Goal: Task Accomplishment & Management: Manage account settings

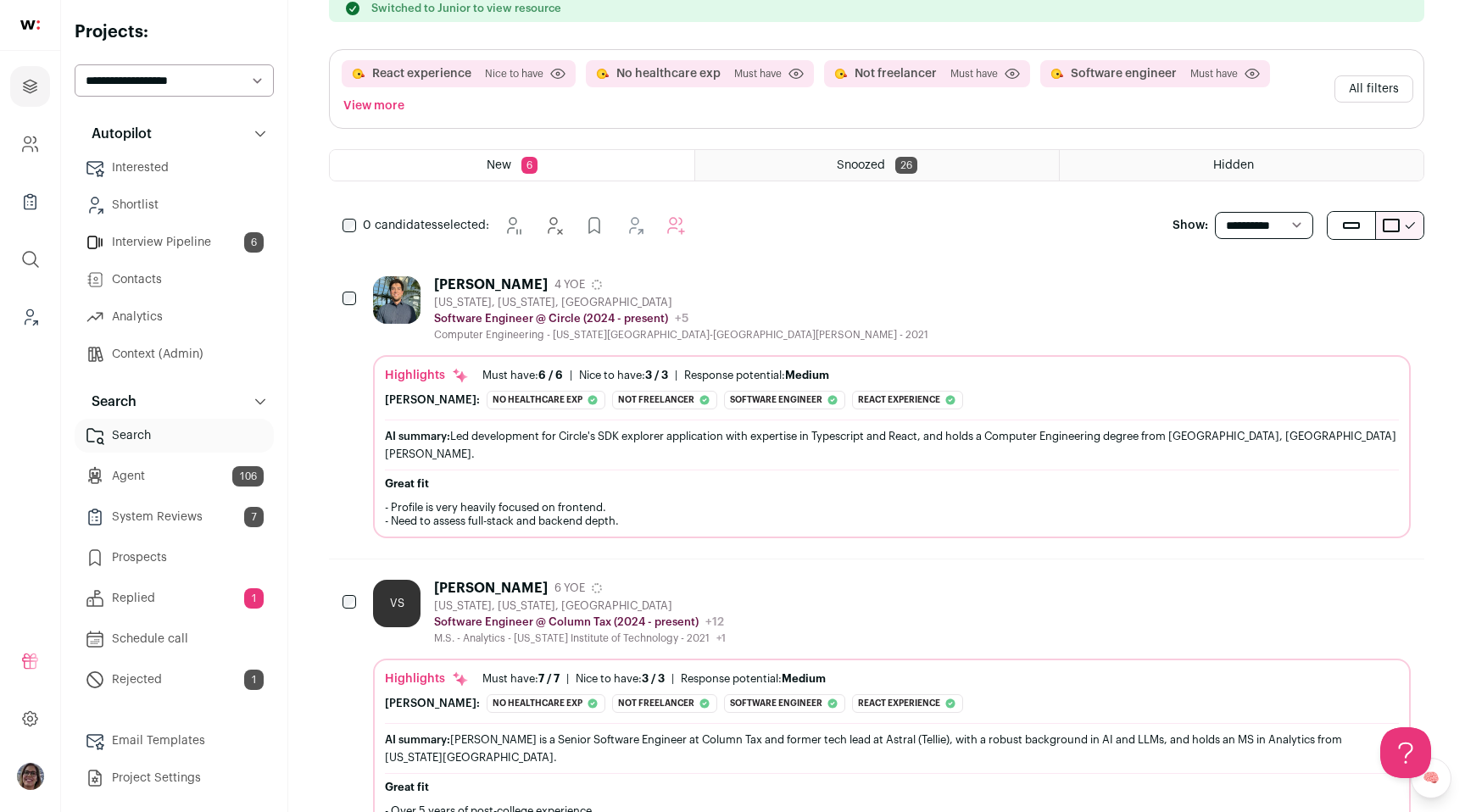
scroll to position [265, 0]
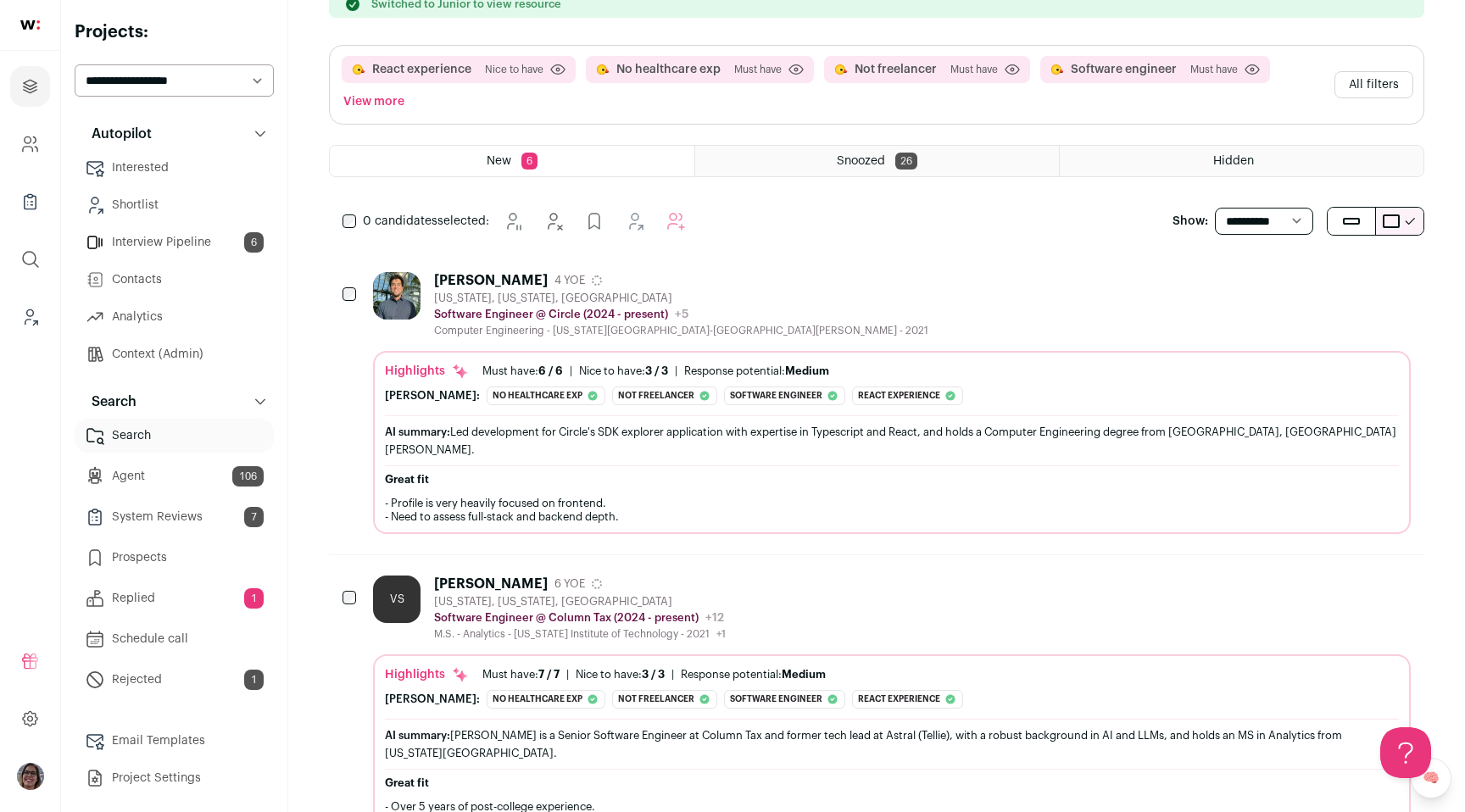
click at [1039, 293] on div "Gabriel Hyun 4 YOE New York, New York, United States Software Engineer @ Circle…" at bounding box center [892, 305] width 1038 height 66
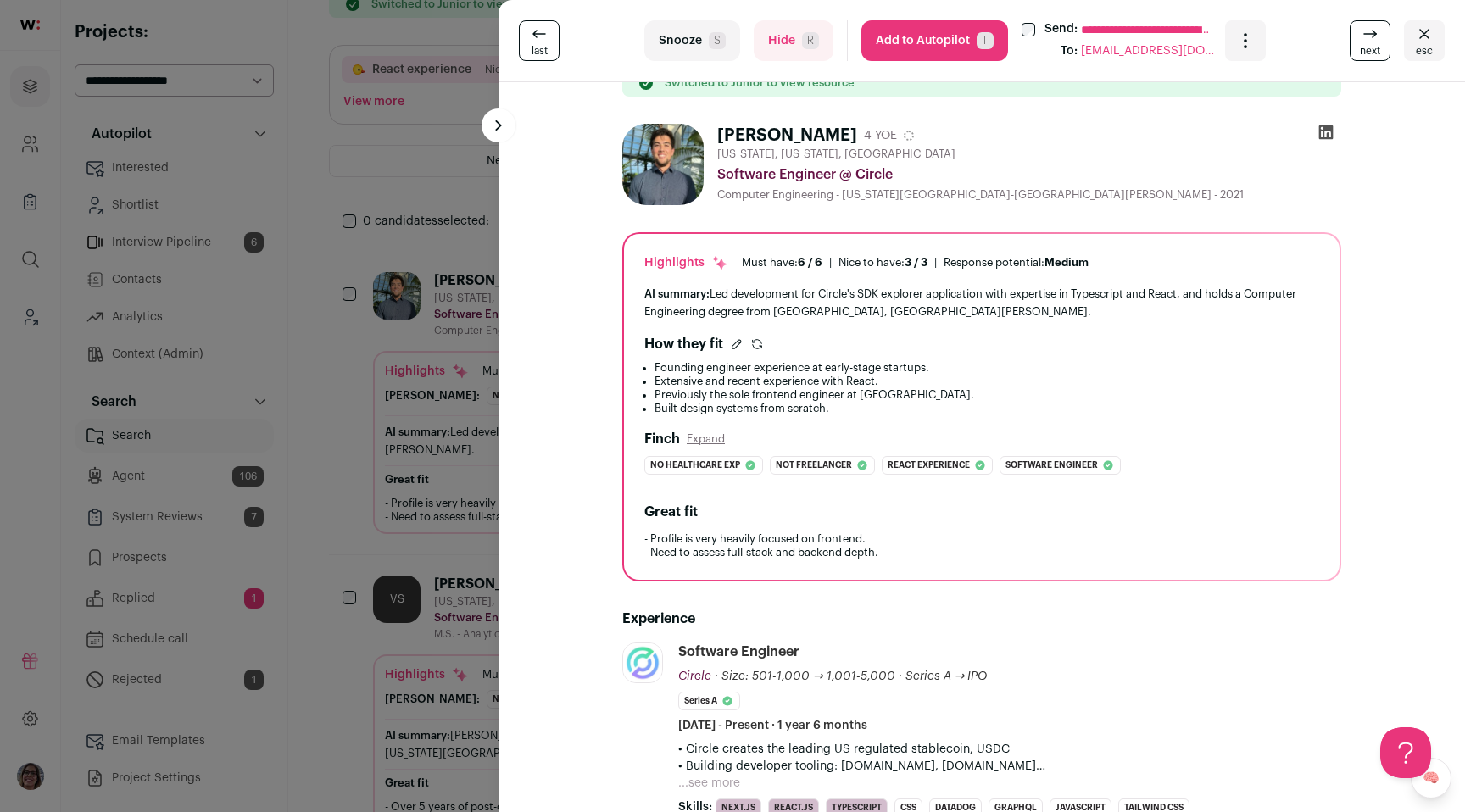
scroll to position [0, 0]
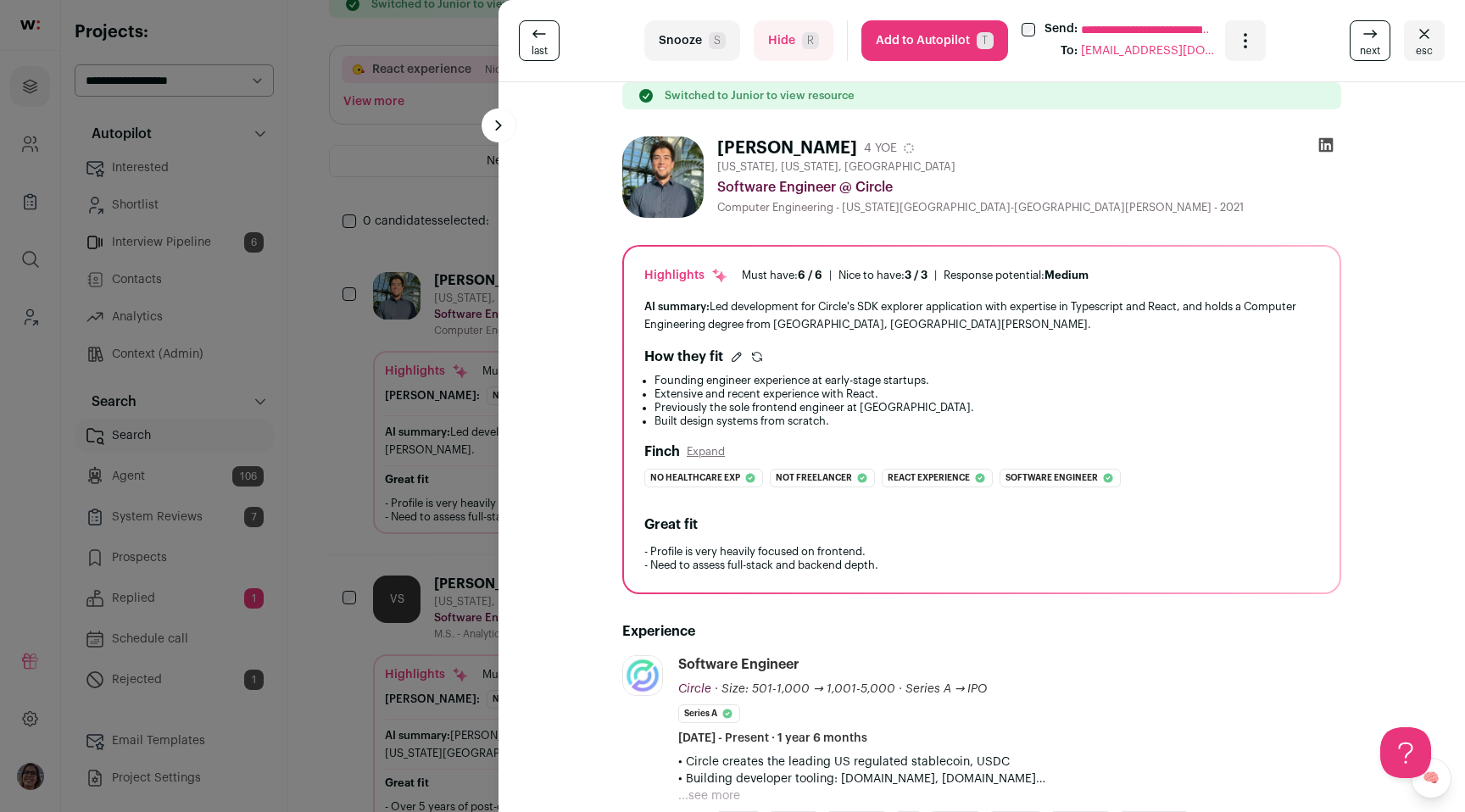
click at [1241, 50] on icon "Open dropdown" at bounding box center [1246, 41] width 21 height 21
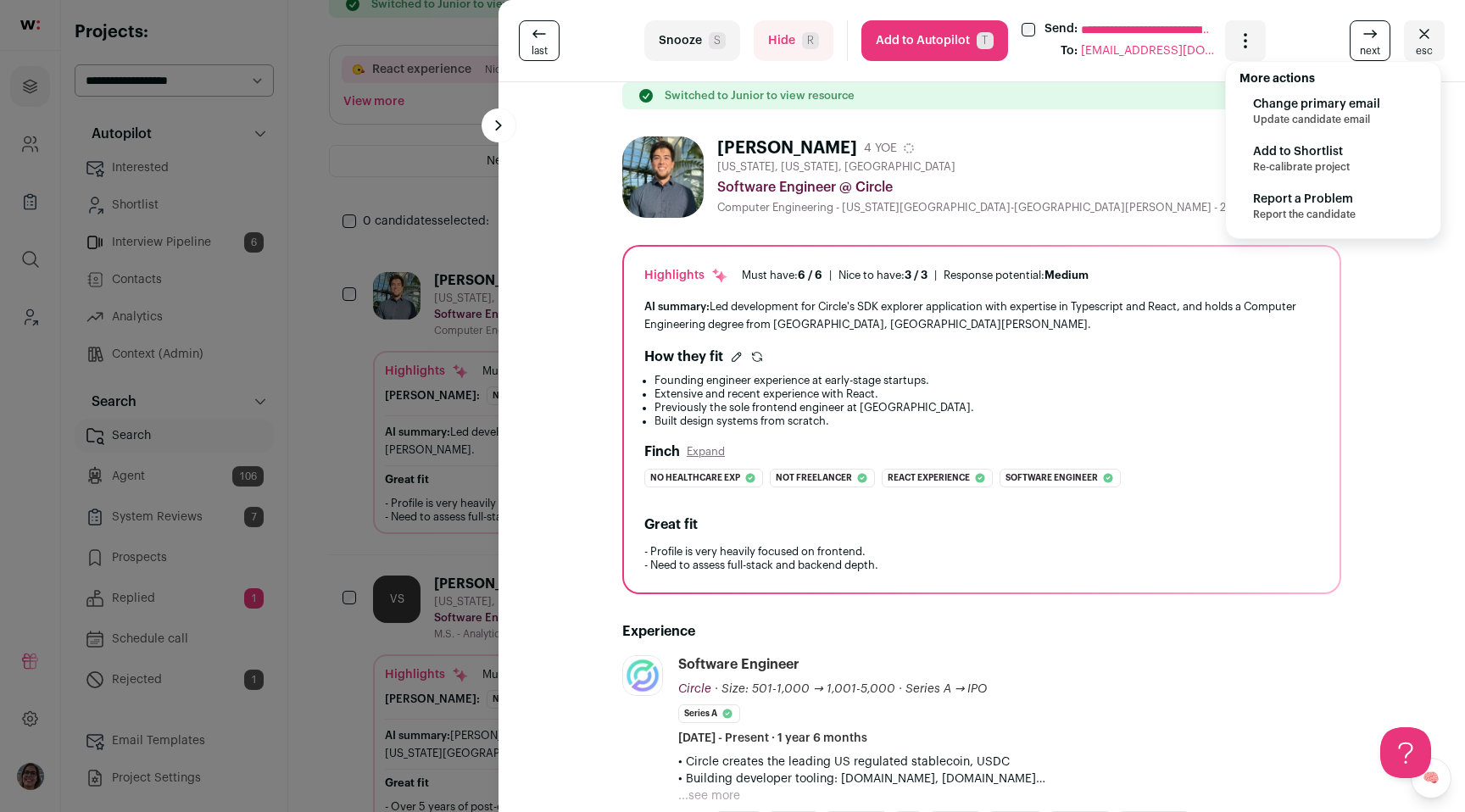
click at [356, 198] on div "**********" at bounding box center [732, 406] width 1465 height 812
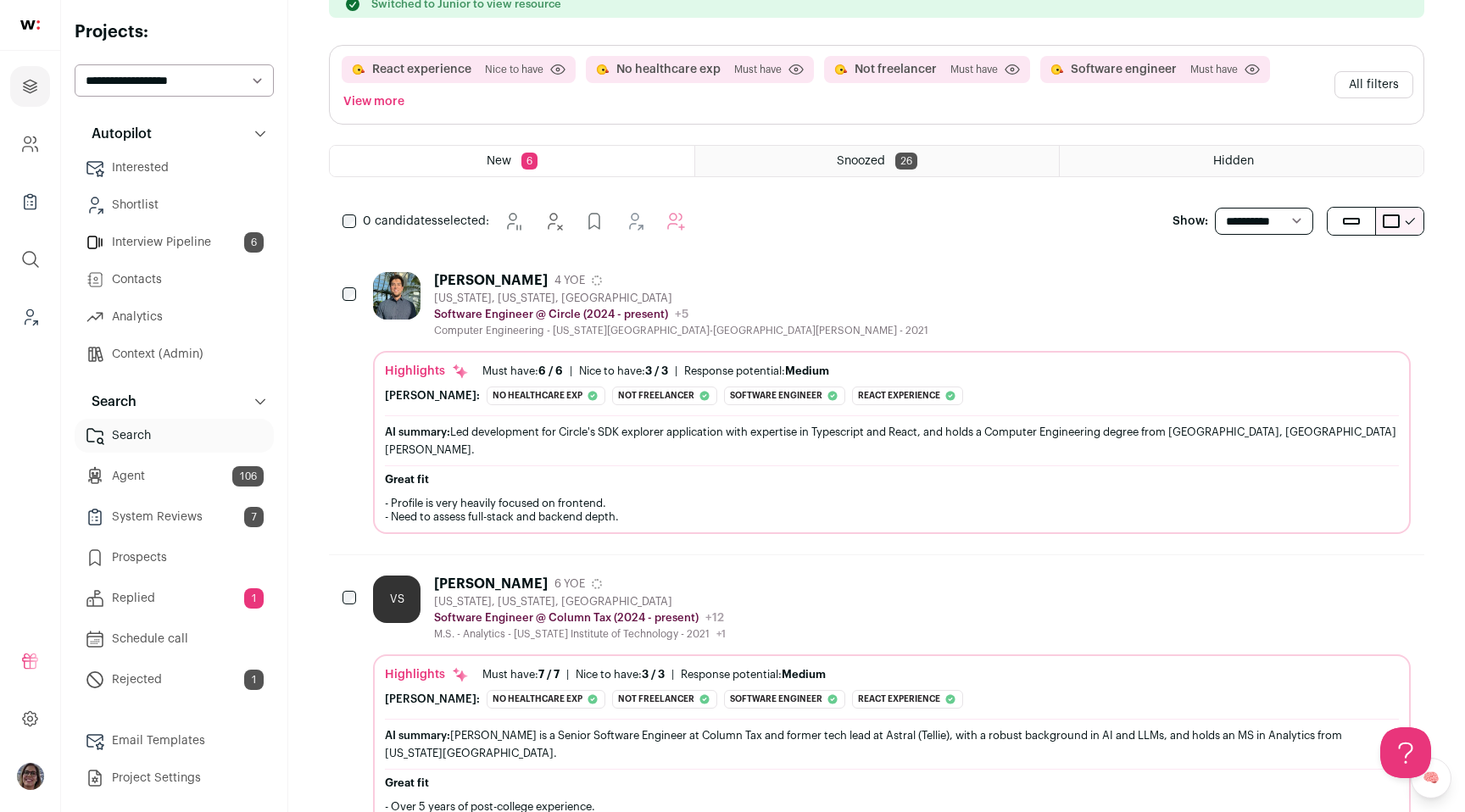
click at [147, 143] on p "Autopilot" at bounding box center [117, 134] width 71 height 21
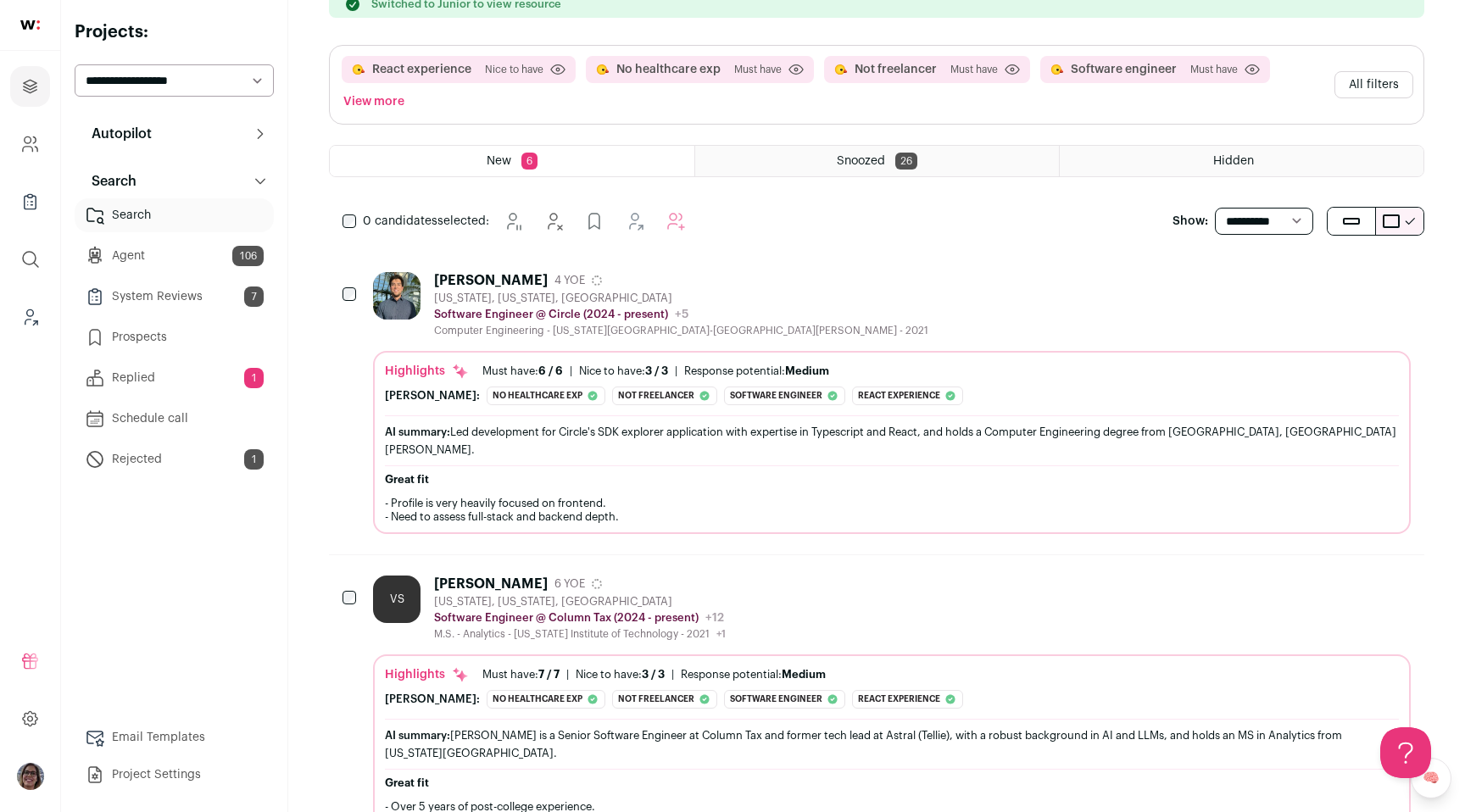
click at [147, 143] on p "Autopilot" at bounding box center [117, 134] width 71 height 21
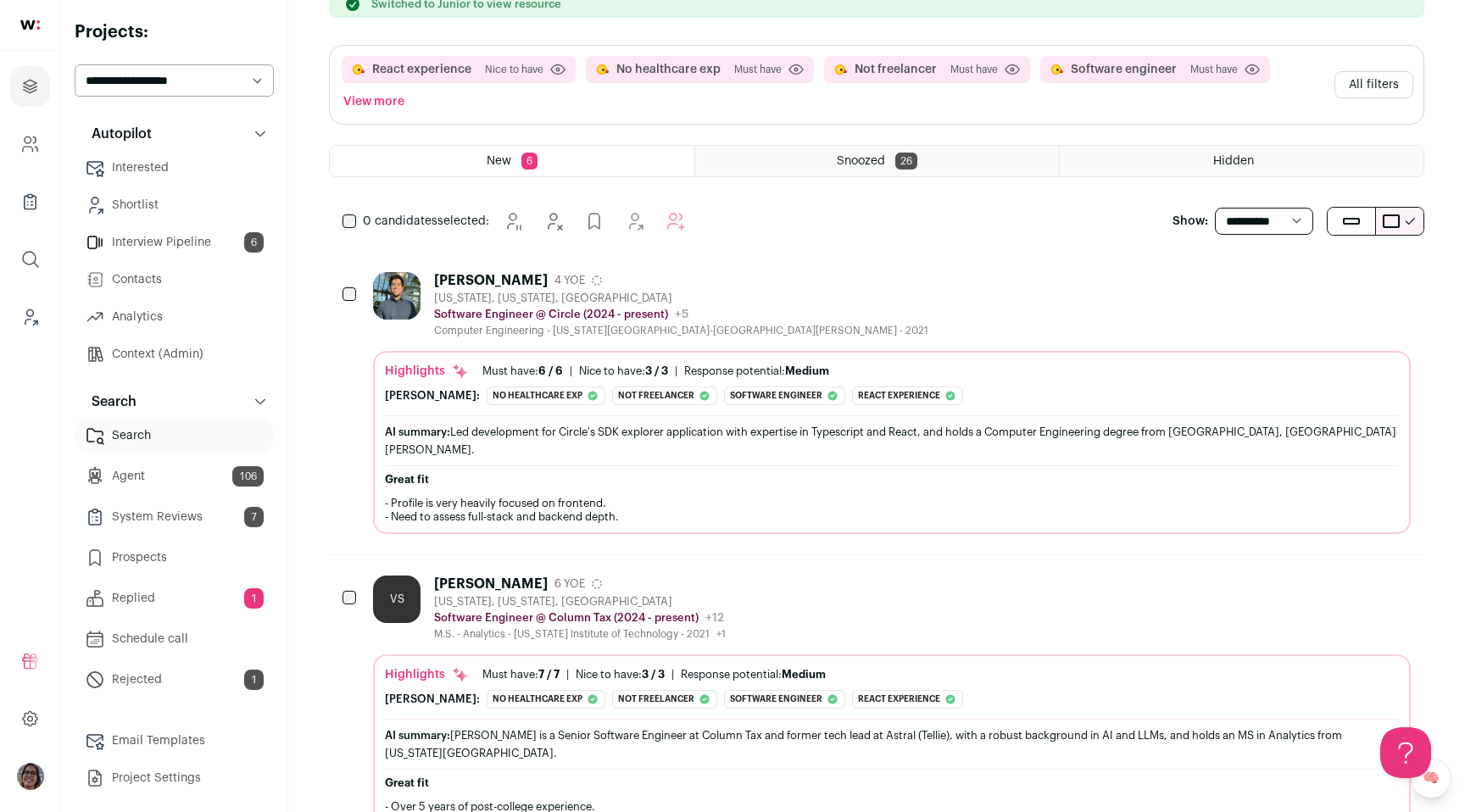
click at [149, 170] on link "Interested" at bounding box center [174, 167] width 199 height 34
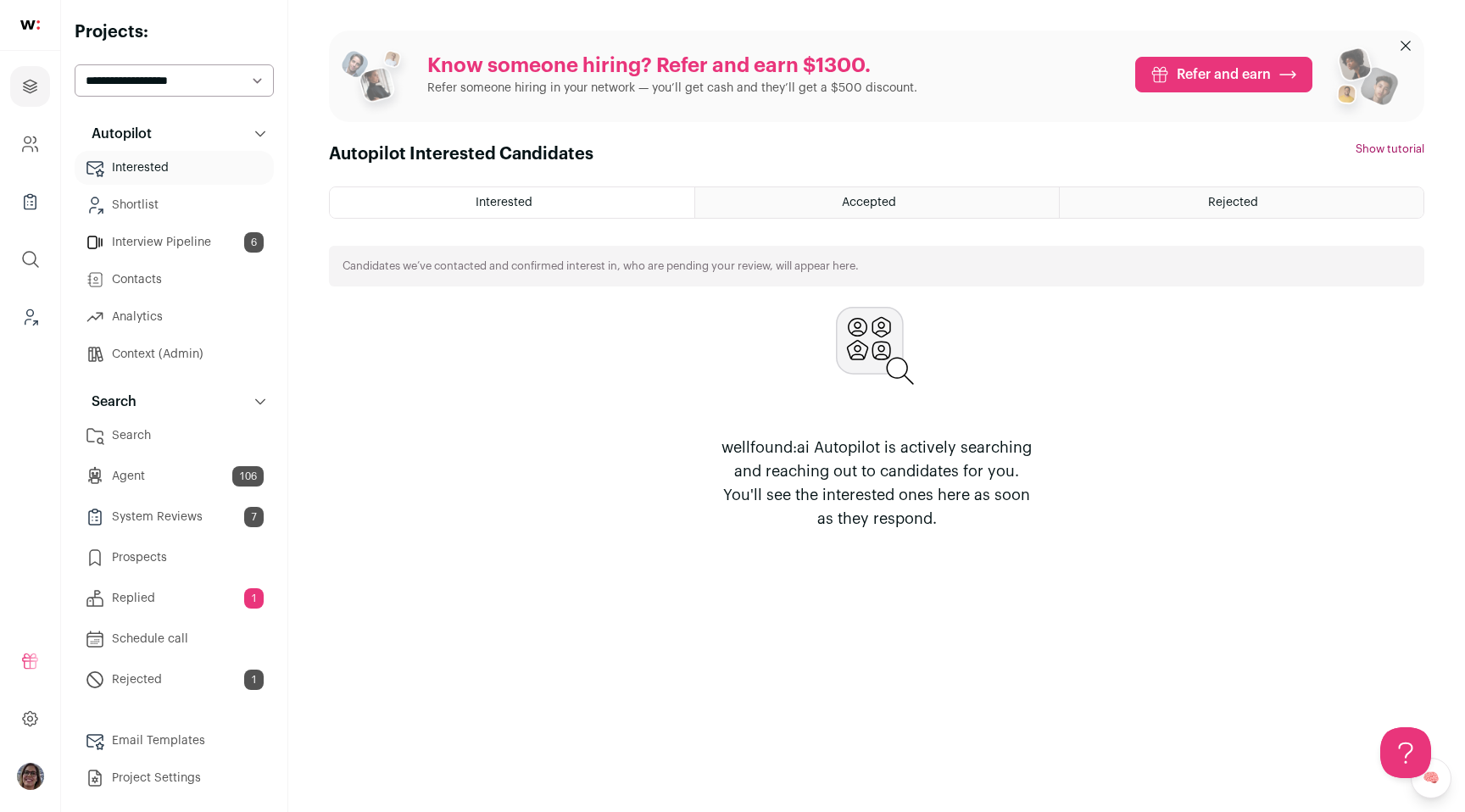
click at [849, 202] on span "Accepted" at bounding box center [868, 203] width 54 height 12
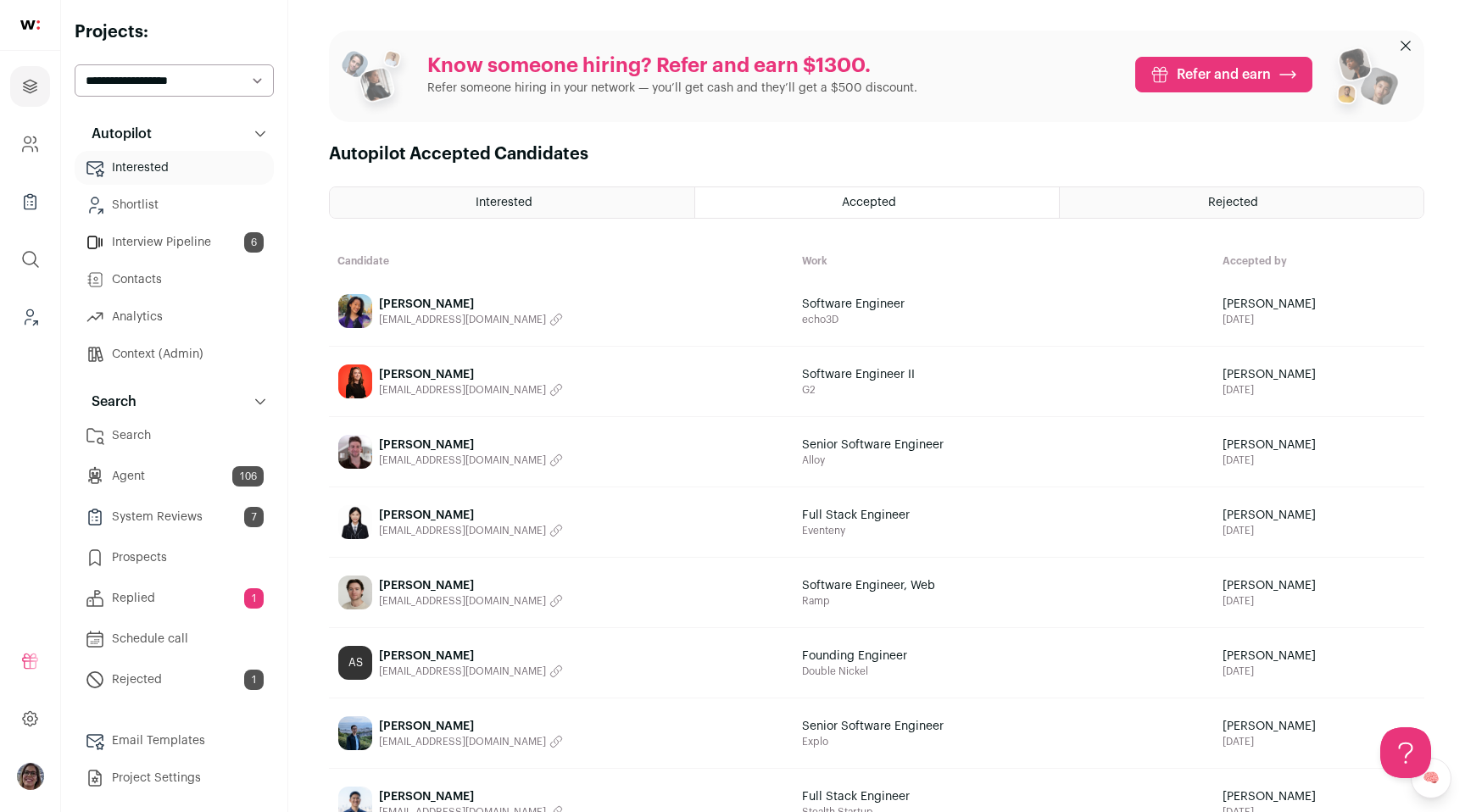
click at [597, 201] on div "Interested" at bounding box center [512, 202] width 364 height 30
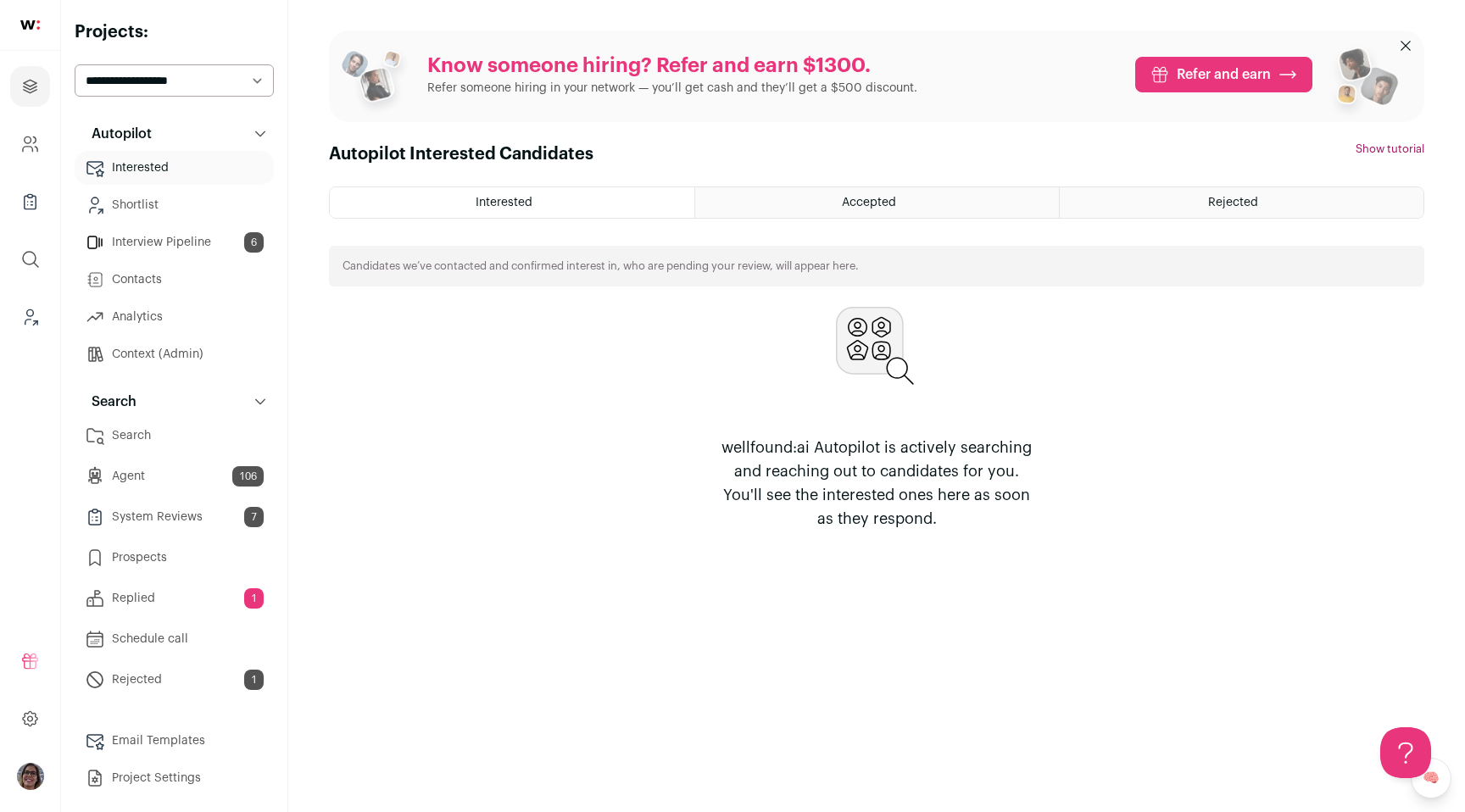
click at [146, 443] on link "Search" at bounding box center [174, 435] width 199 height 34
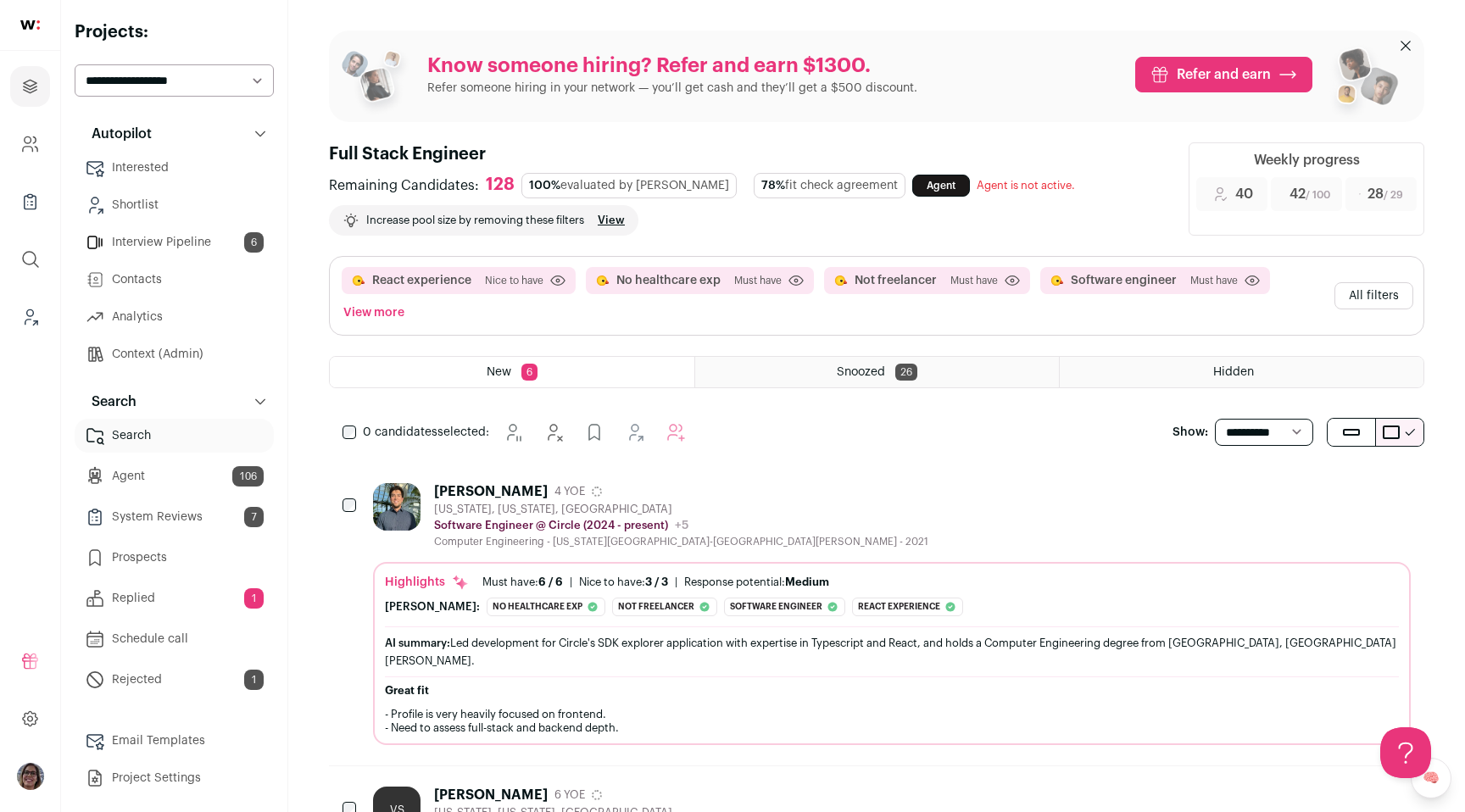
click at [191, 251] on link "Interview Pipeline 6" at bounding box center [174, 242] width 199 height 34
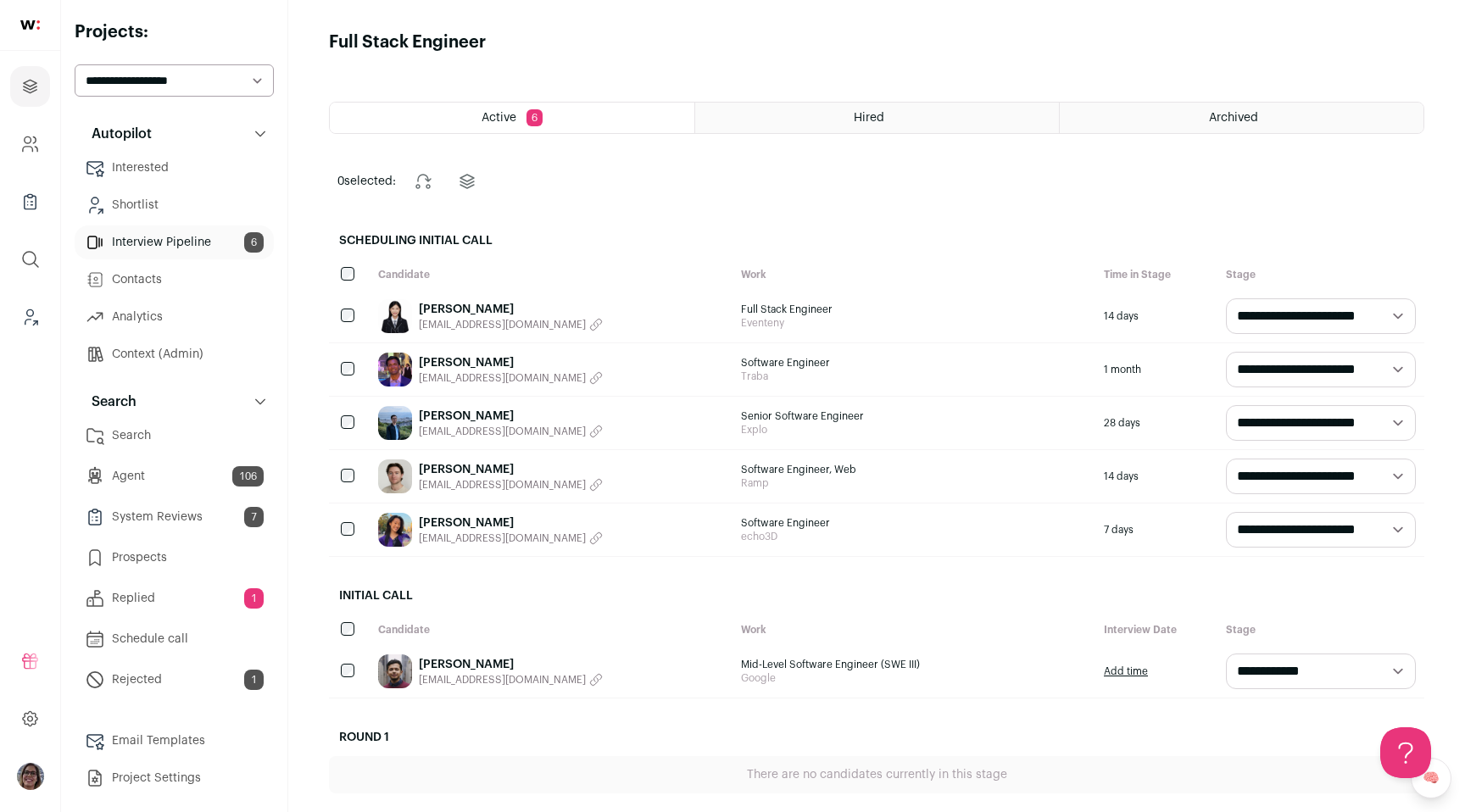
click at [190, 203] on link "Shortlist" at bounding box center [174, 205] width 199 height 34
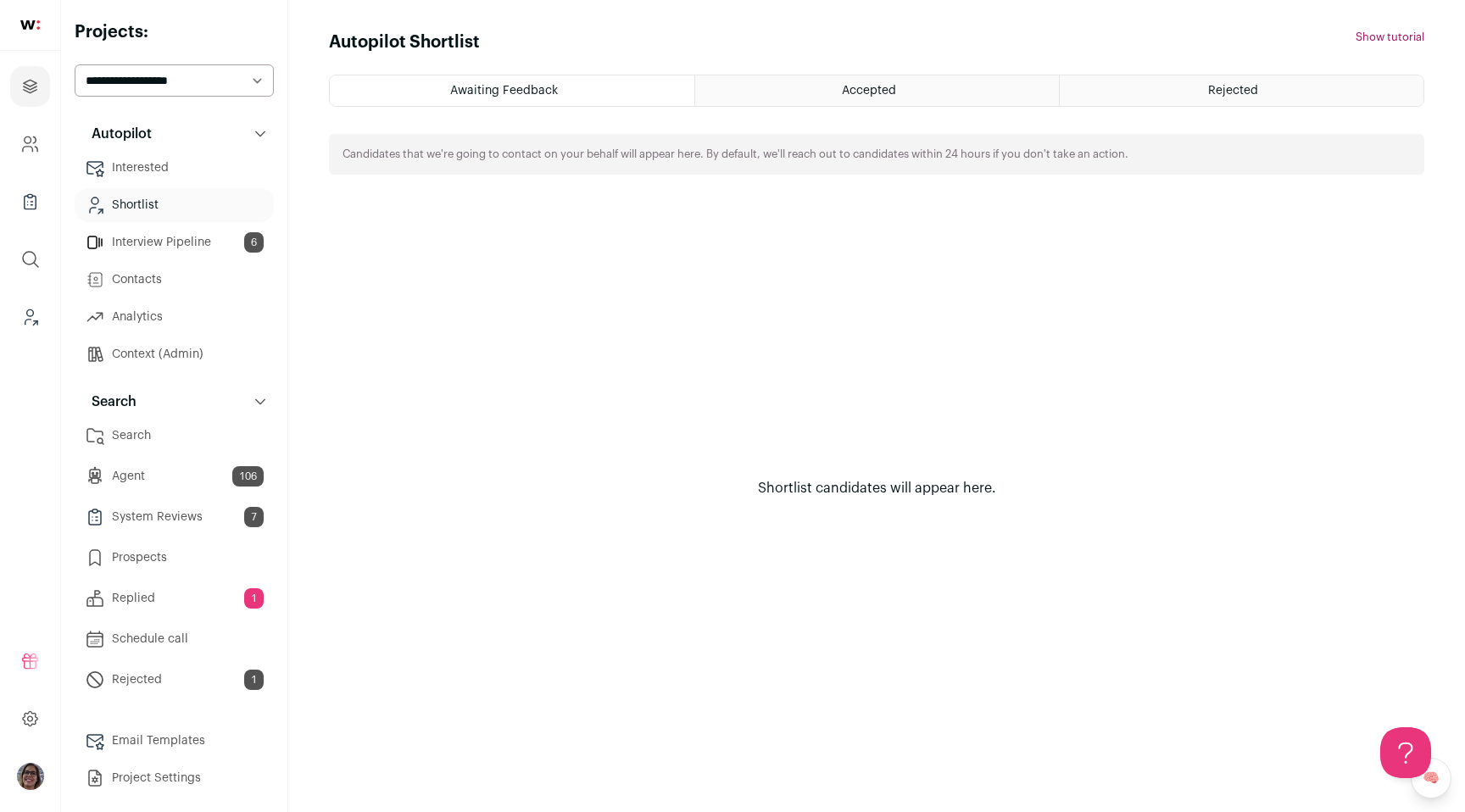
click at [31, 787] on img "Open dropdown" at bounding box center [30, 776] width 27 height 27
click at [98, 683] on button "Admin" at bounding box center [152, 689] width 187 height 17
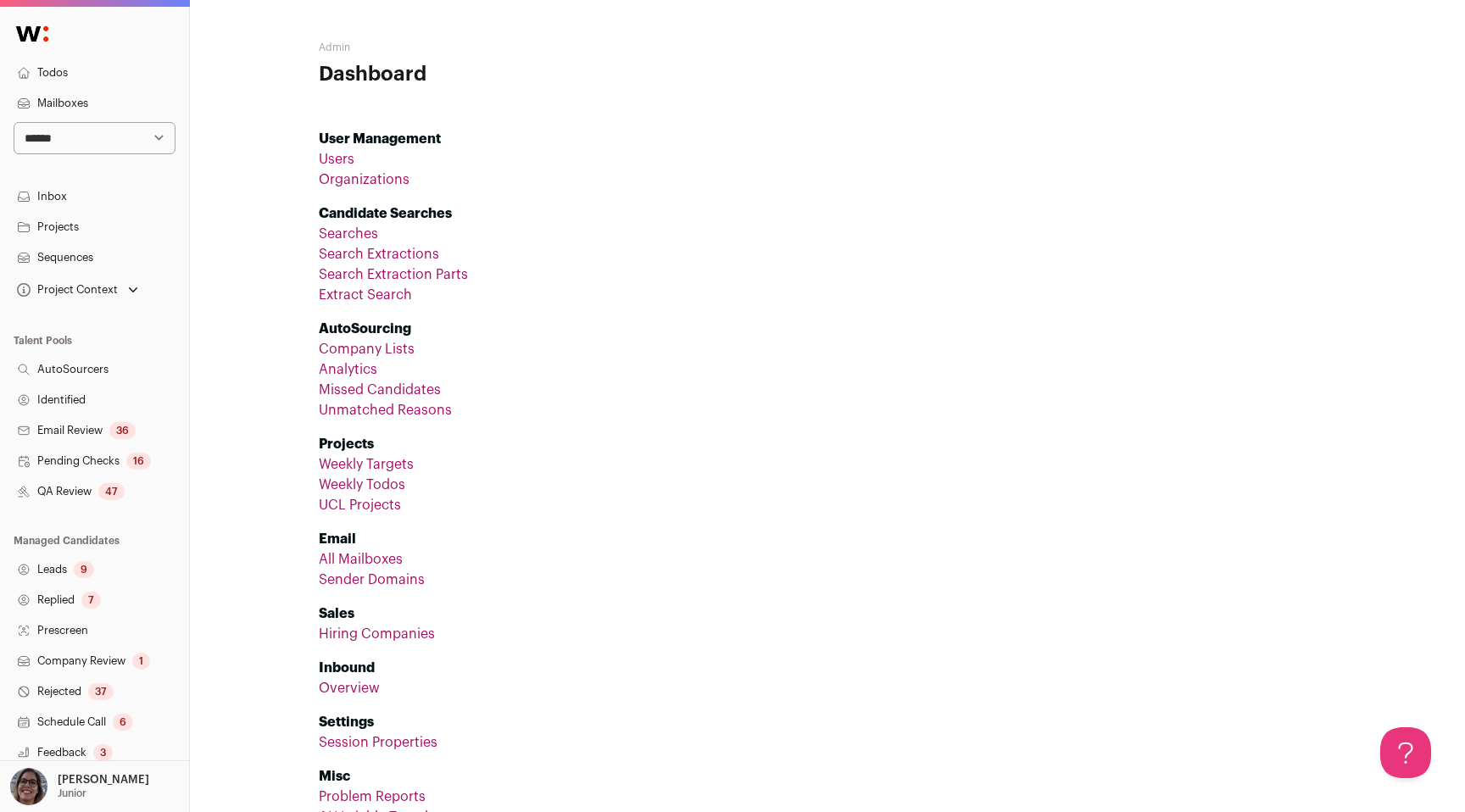
click at [78, 140] on select "**********" at bounding box center [95, 137] width 162 height 32
select select "*"
click at [14, 122] on select "**********" at bounding box center [95, 137] width 162 height 32
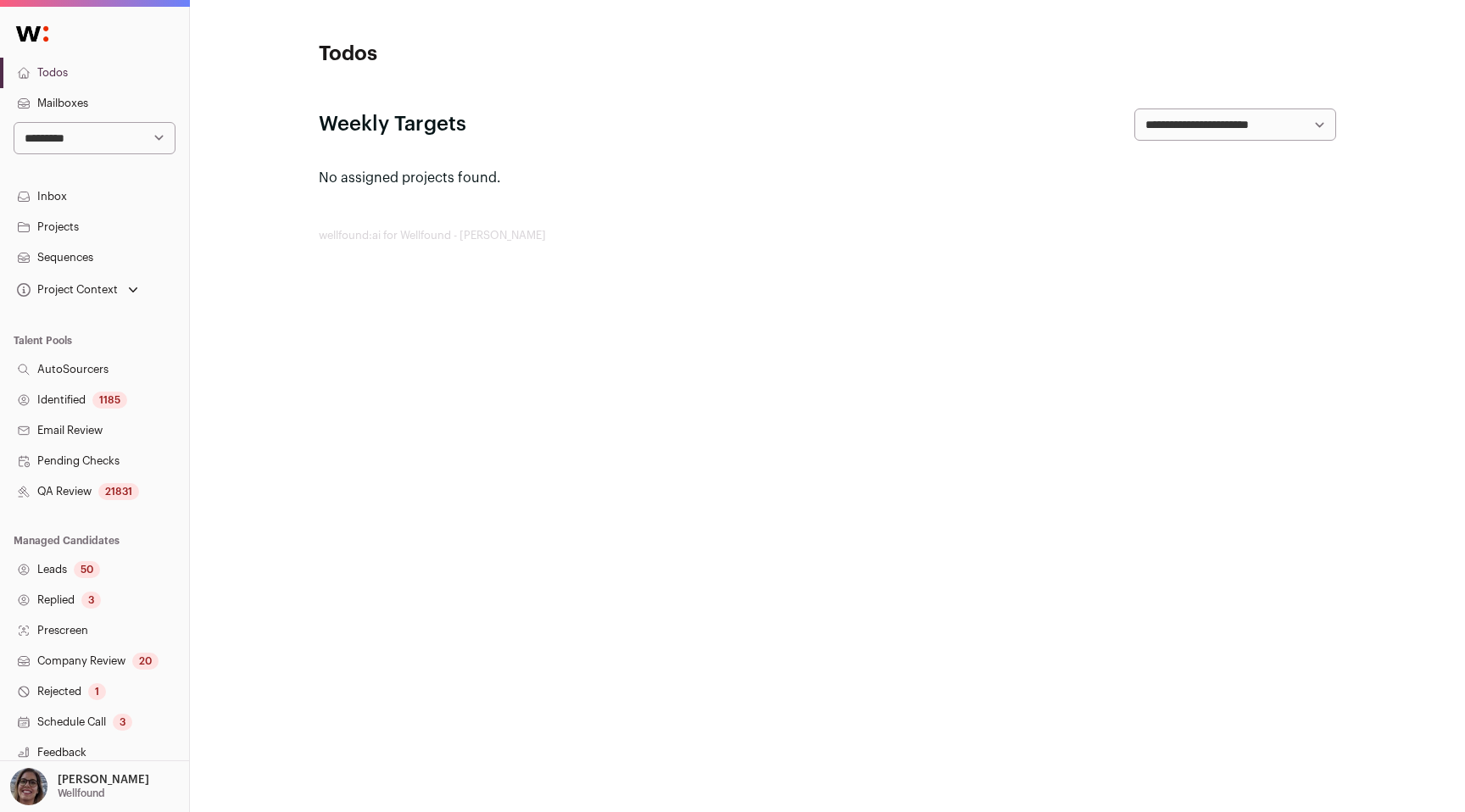
scroll to position [164, 0]
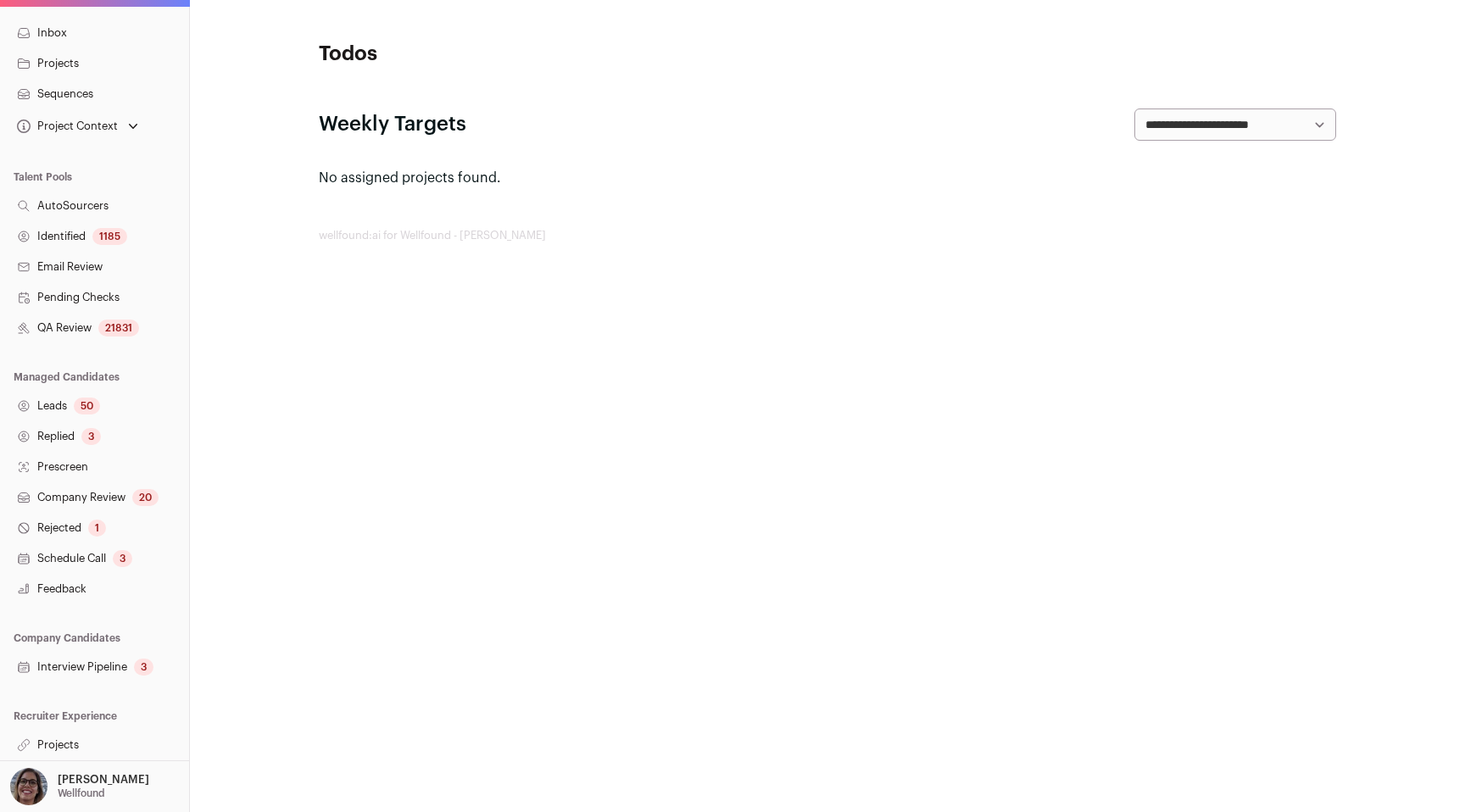
click at [66, 738] on link "Projects" at bounding box center [94, 745] width 189 height 30
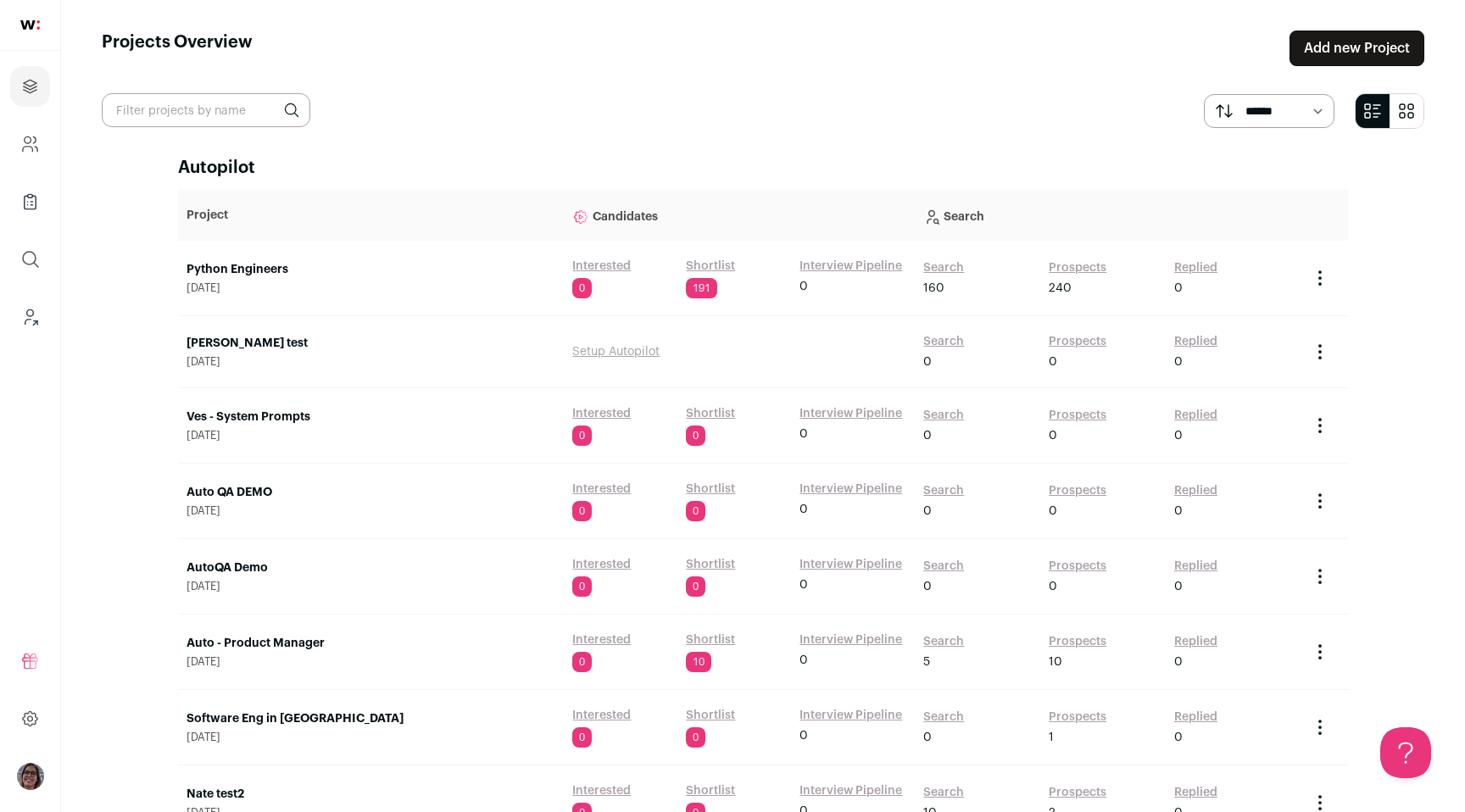
click at [298, 341] on link "Nathan test" at bounding box center [370, 343] width 369 height 17
click at [294, 415] on link "Ves - System Prompts" at bounding box center [370, 417] width 369 height 17
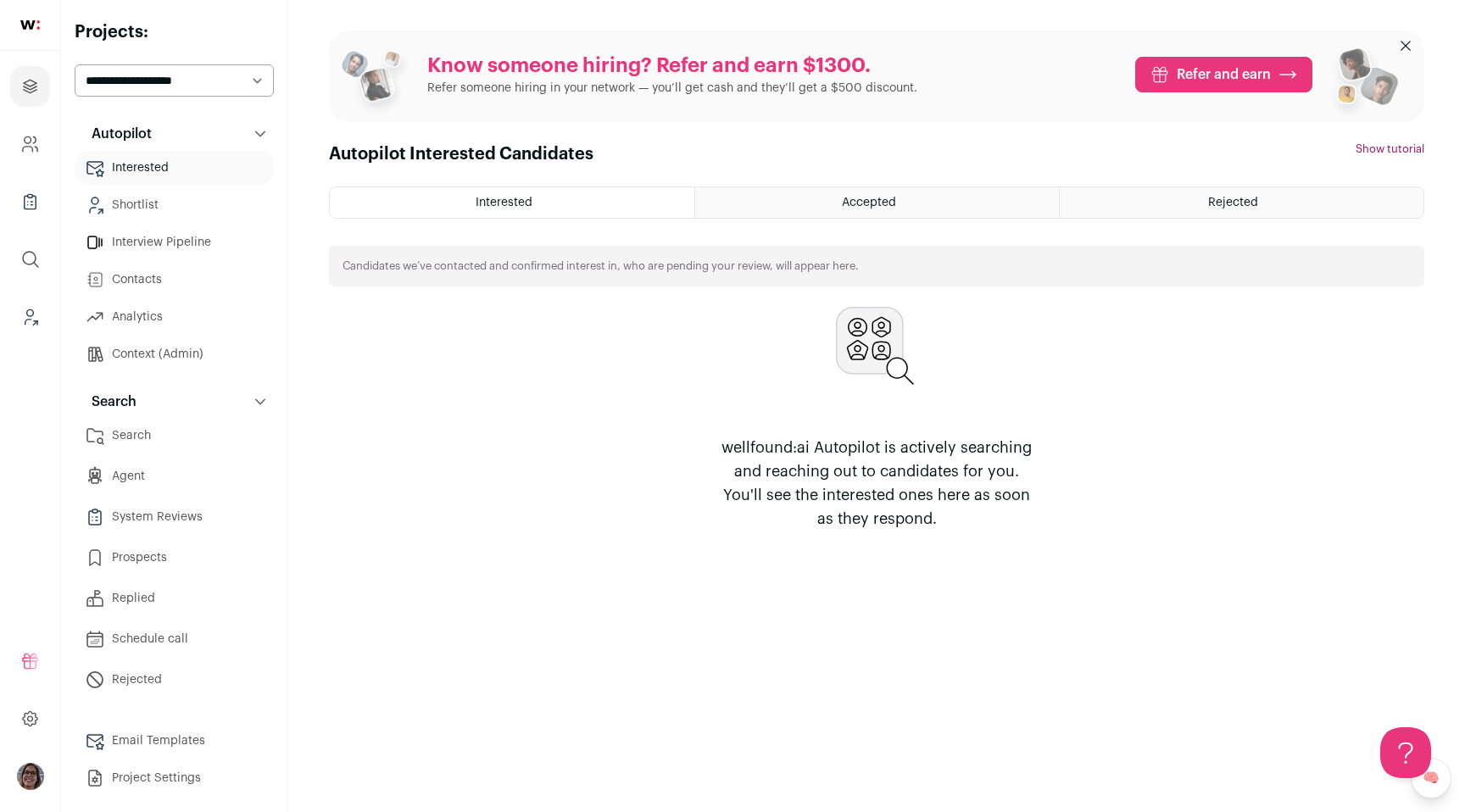
click at [210, 431] on link "Search" at bounding box center [174, 435] width 199 height 34
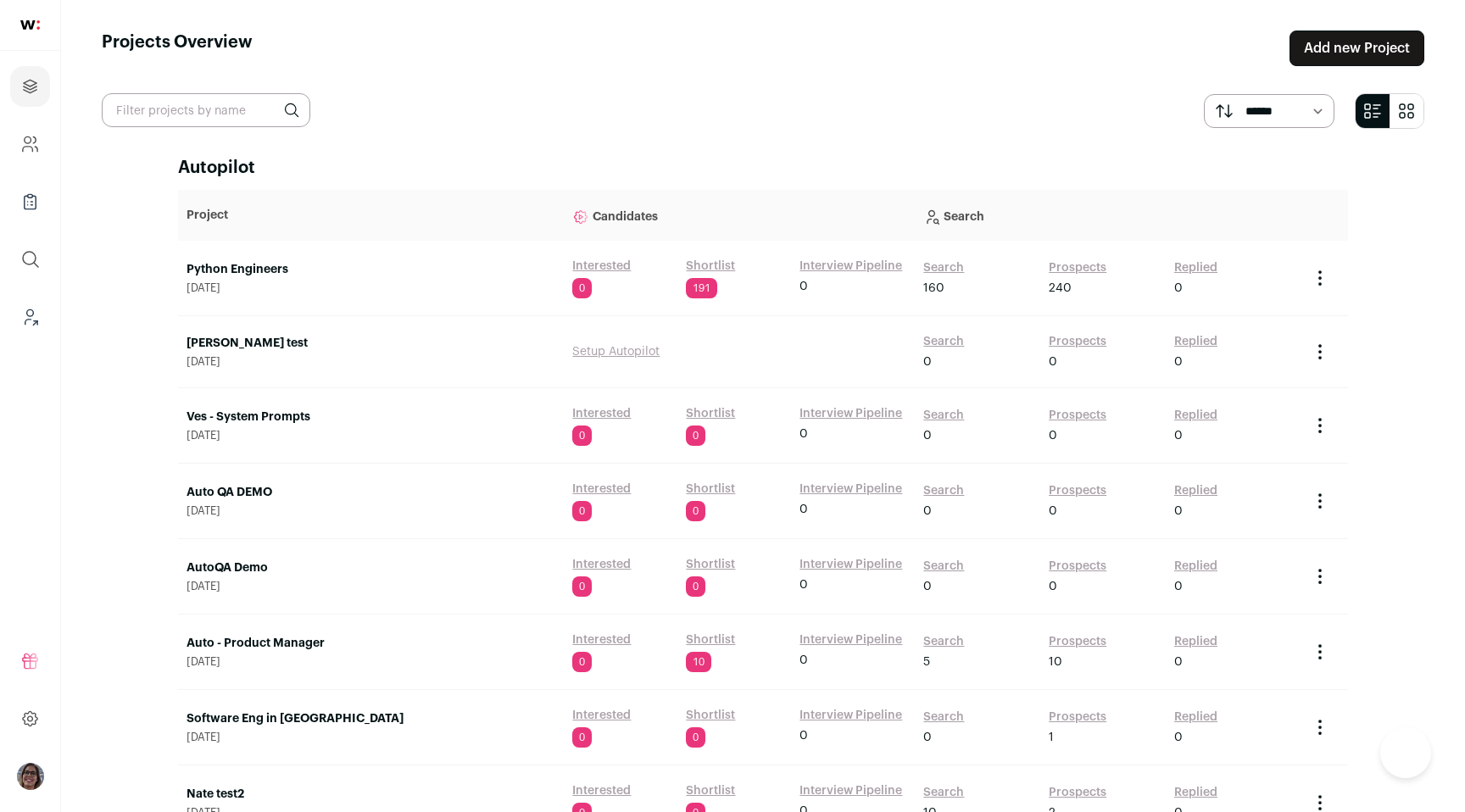
click at [238, 277] on link "Python Engineers" at bounding box center [370, 270] width 369 height 17
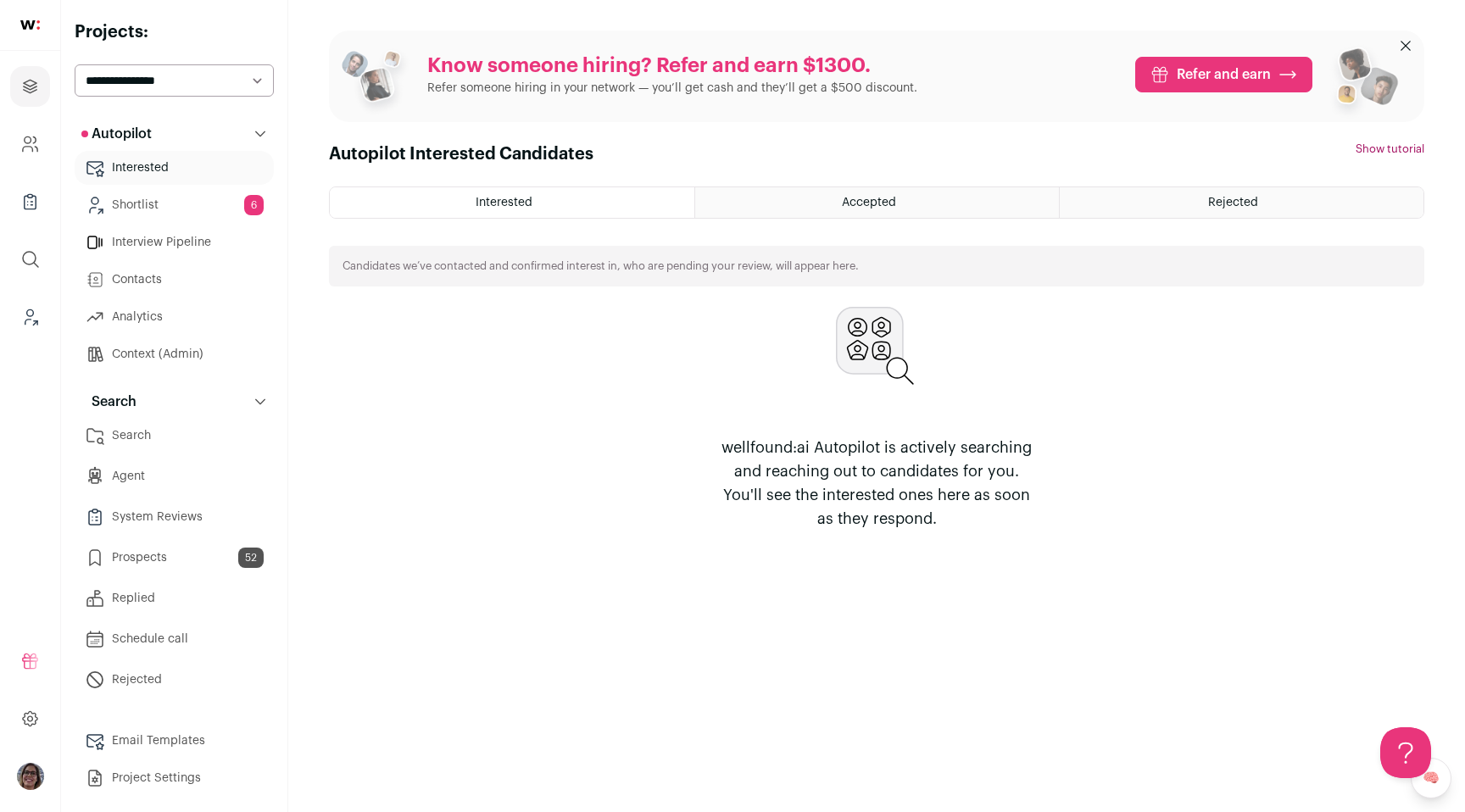
click at [196, 432] on link "Search" at bounding box center [174, 435] width 199 height 34
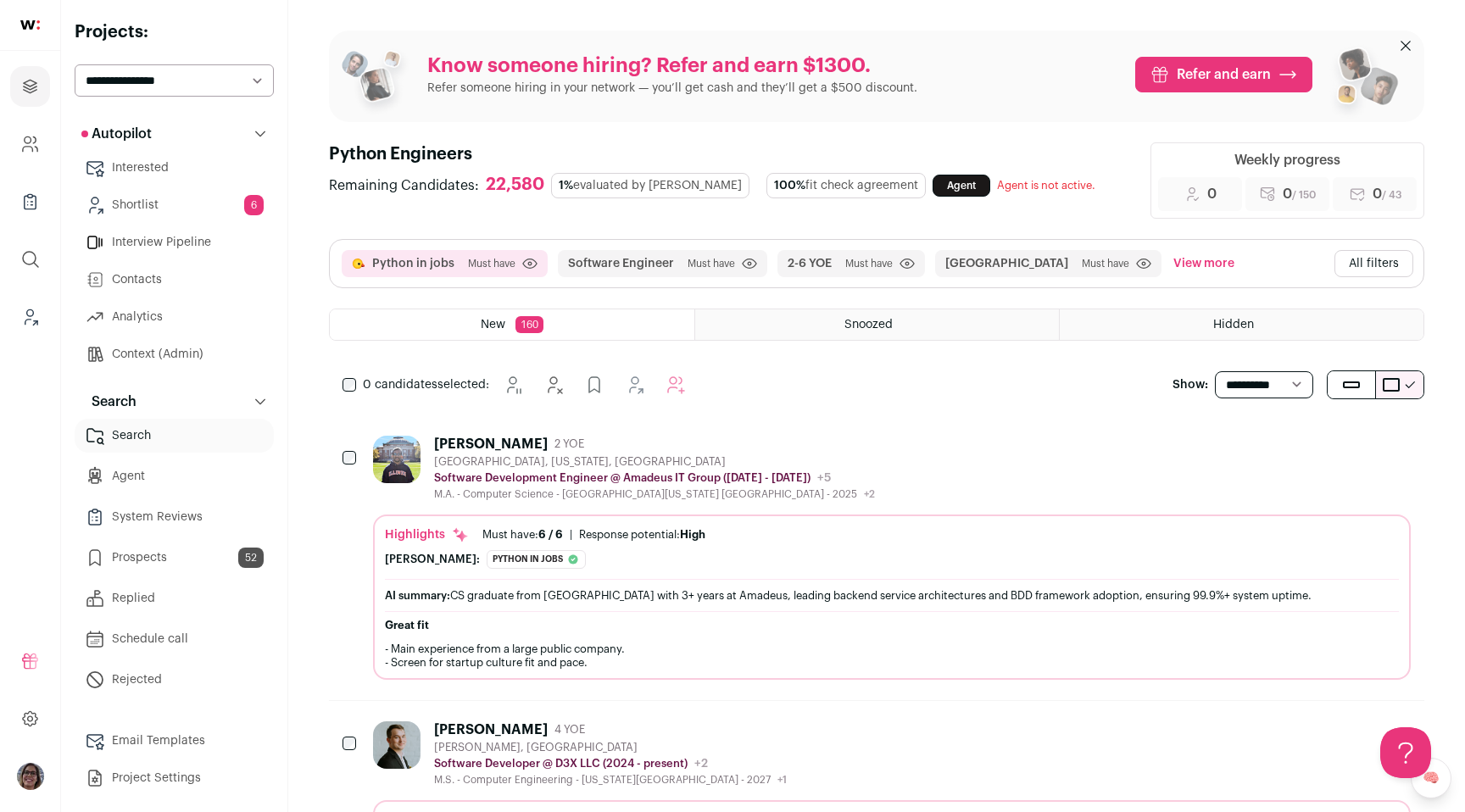
click at [166, 173] on link "Interested" at bounding box center [174, 167] width 199 height 34
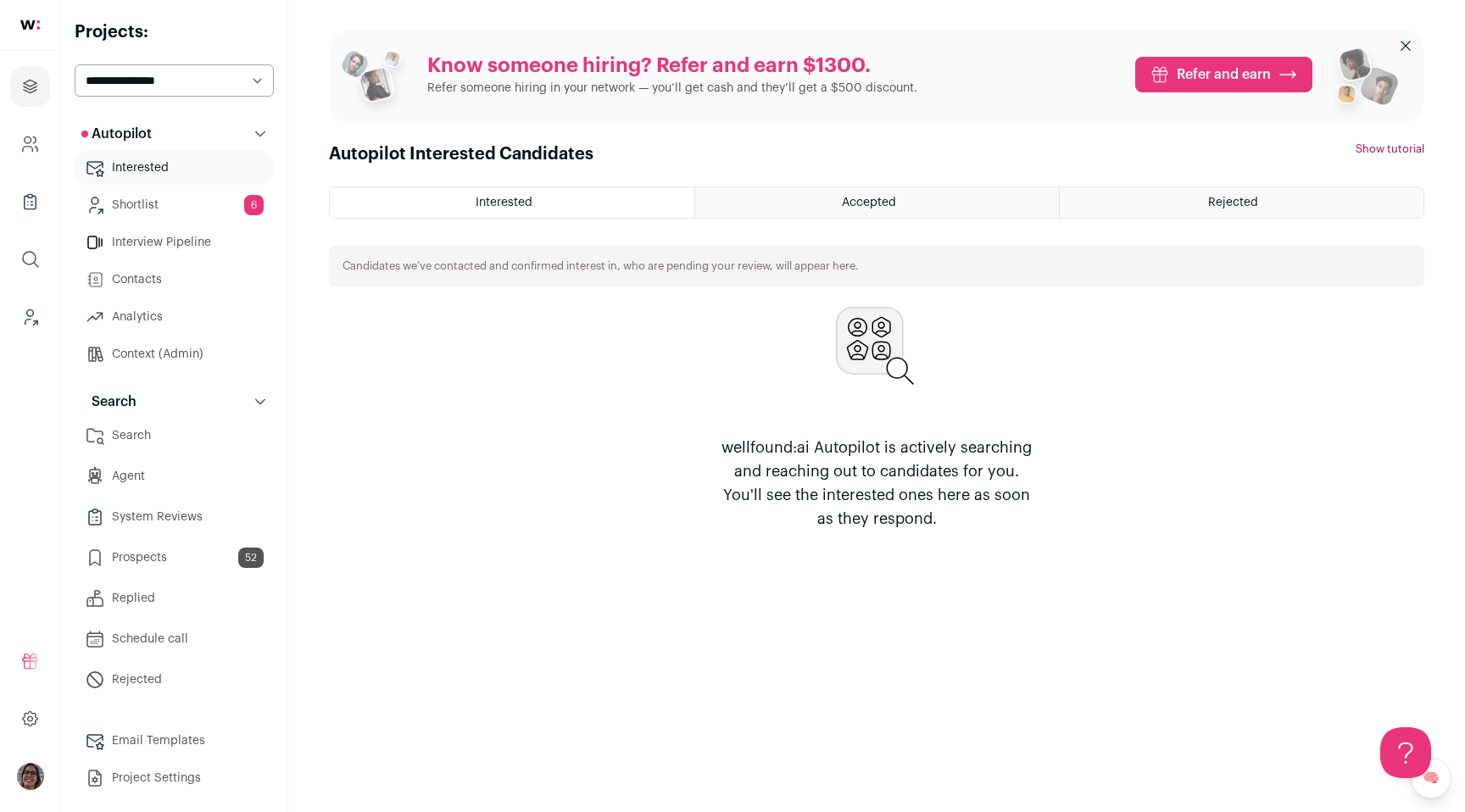
click at [162, 198] on link "Shortlist 6" at bounding box center [174, 205] width 199 height 34
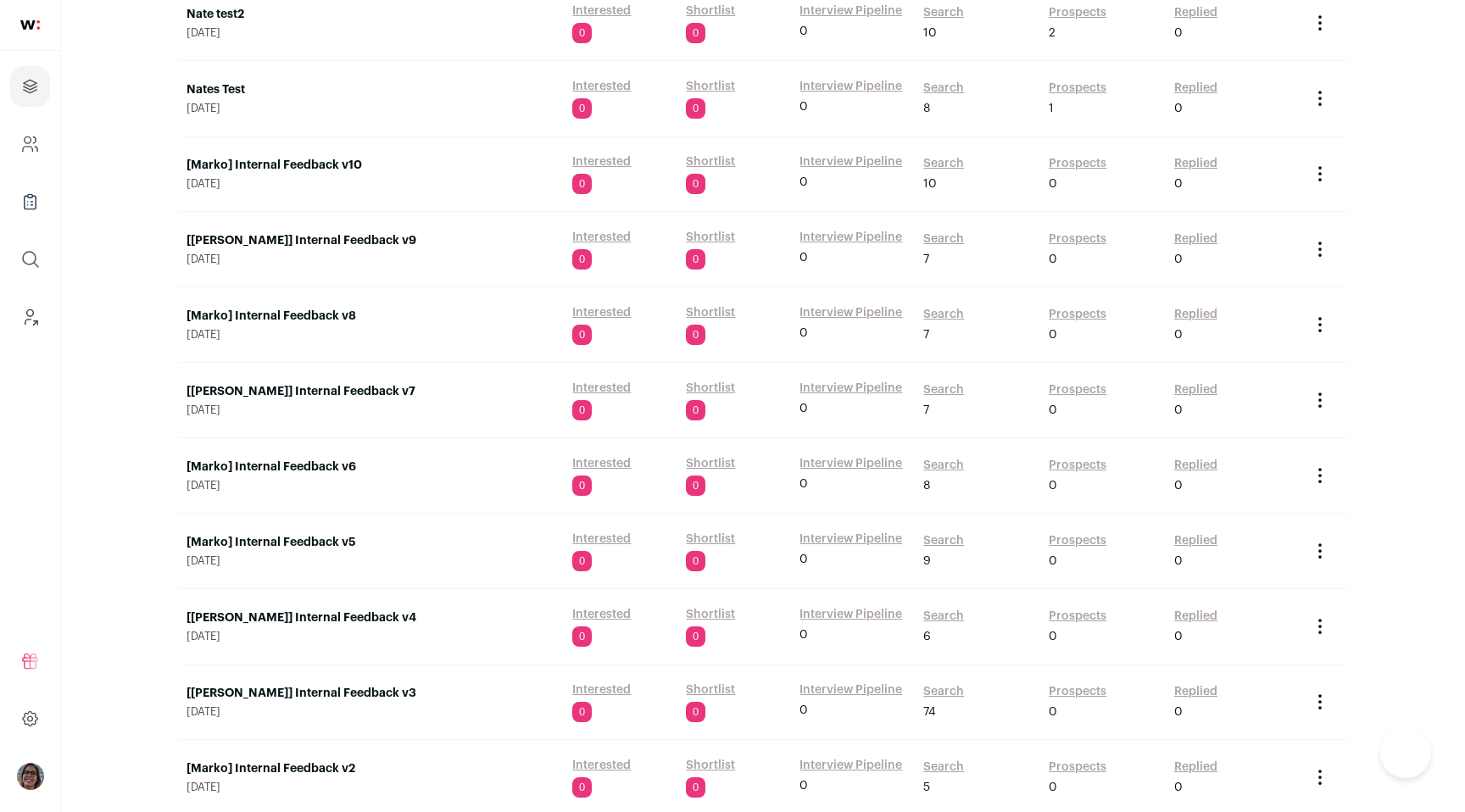
scroll to position [941, 0]
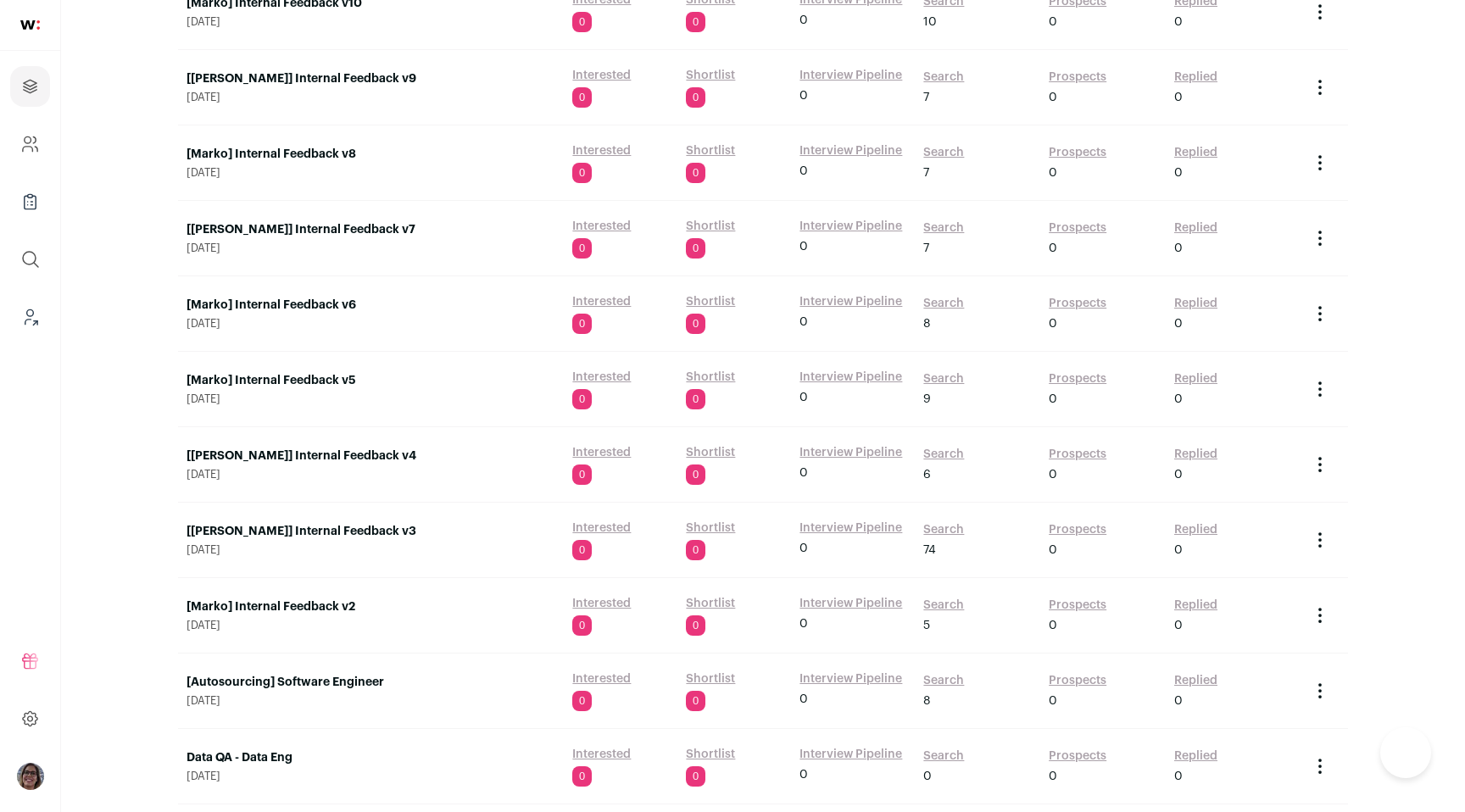
click at [296, 525] on link "[Marko] Internal Feedback v3" at bounding box center [370, 532] width 369 height 17
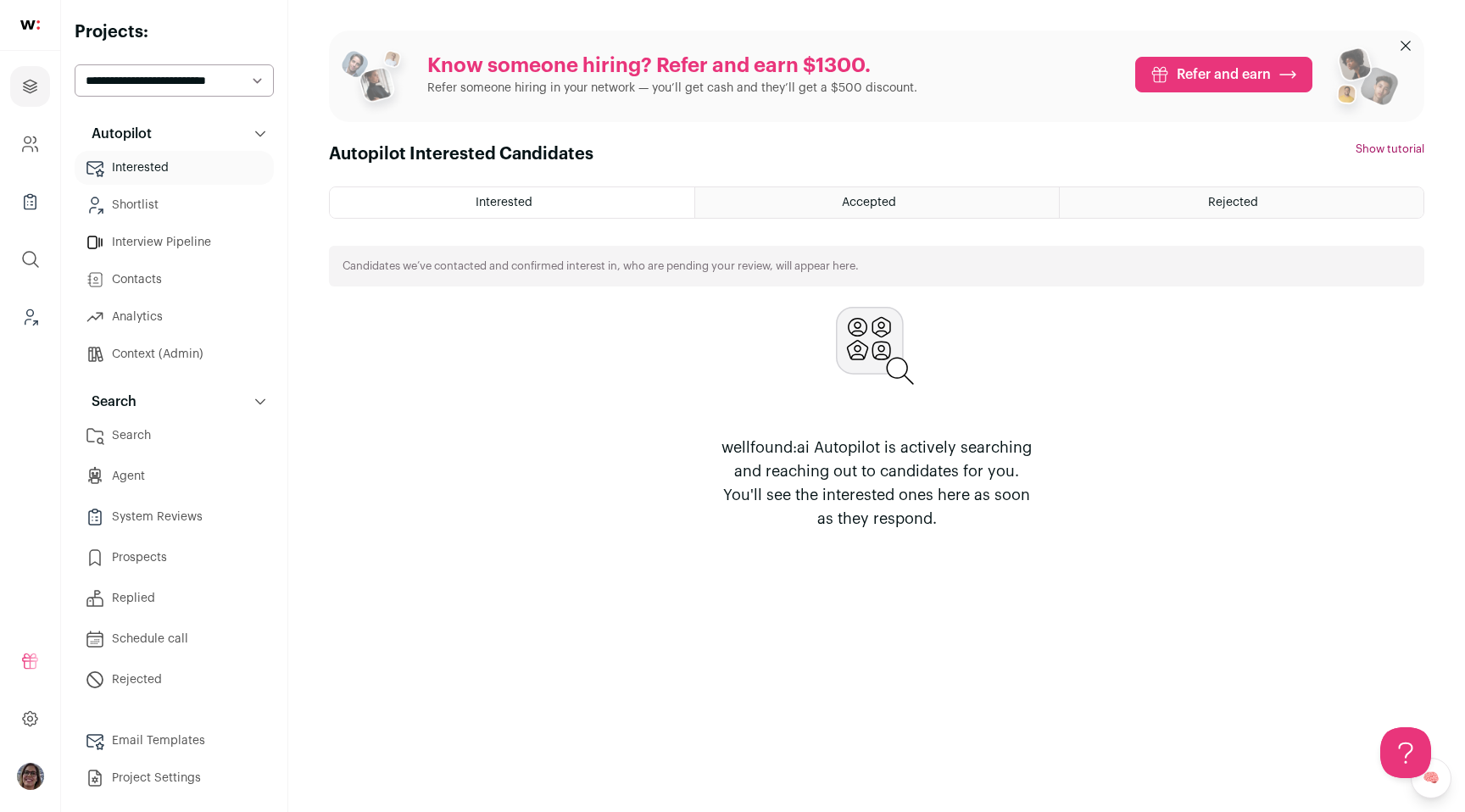
click at [205, 435] on link "Search" at bounding box center [174, 435] width 199 height 34
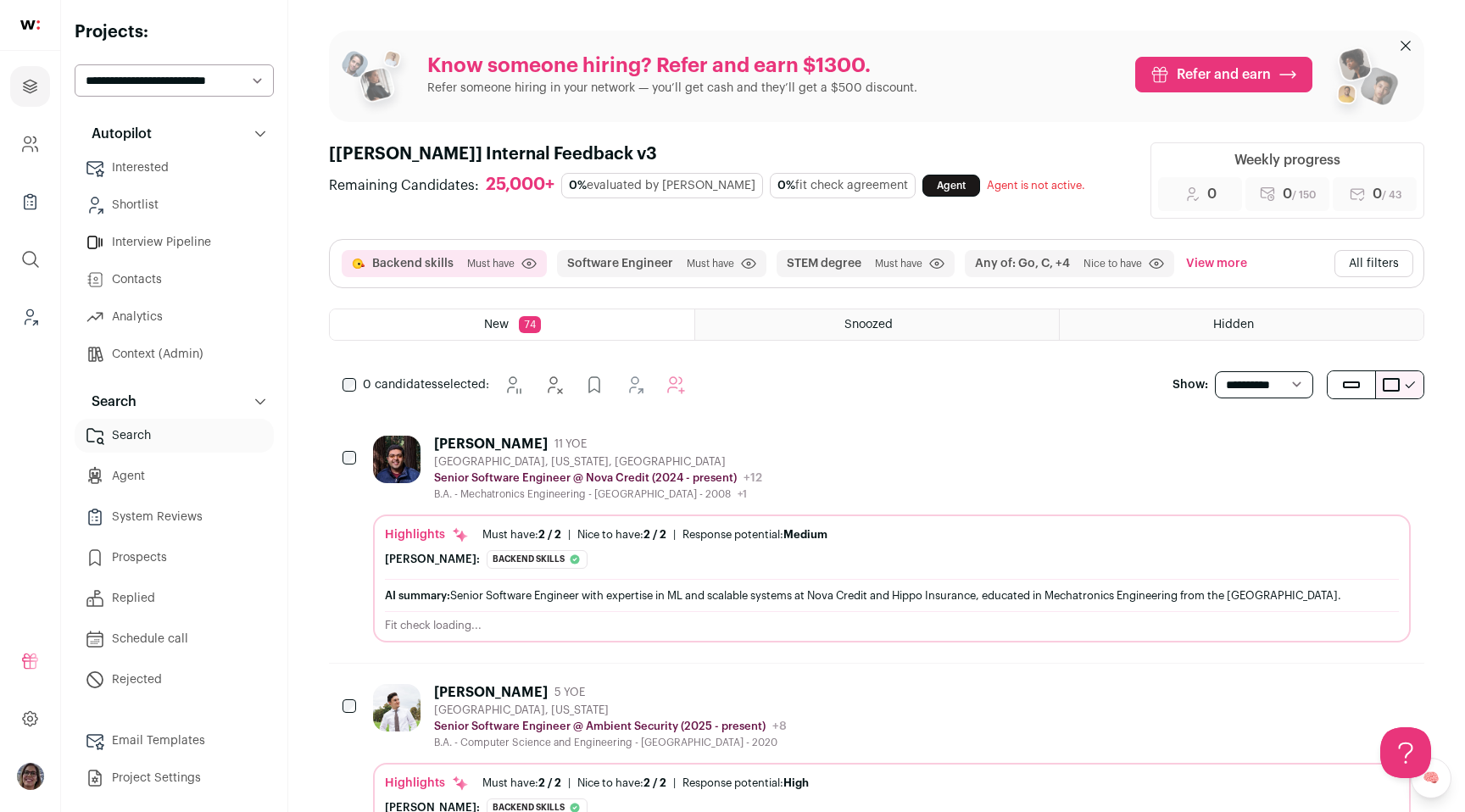
click at [1296, 447] on icon "Add to Prospects" at bounding box center [1305, 444] width 21 height 21
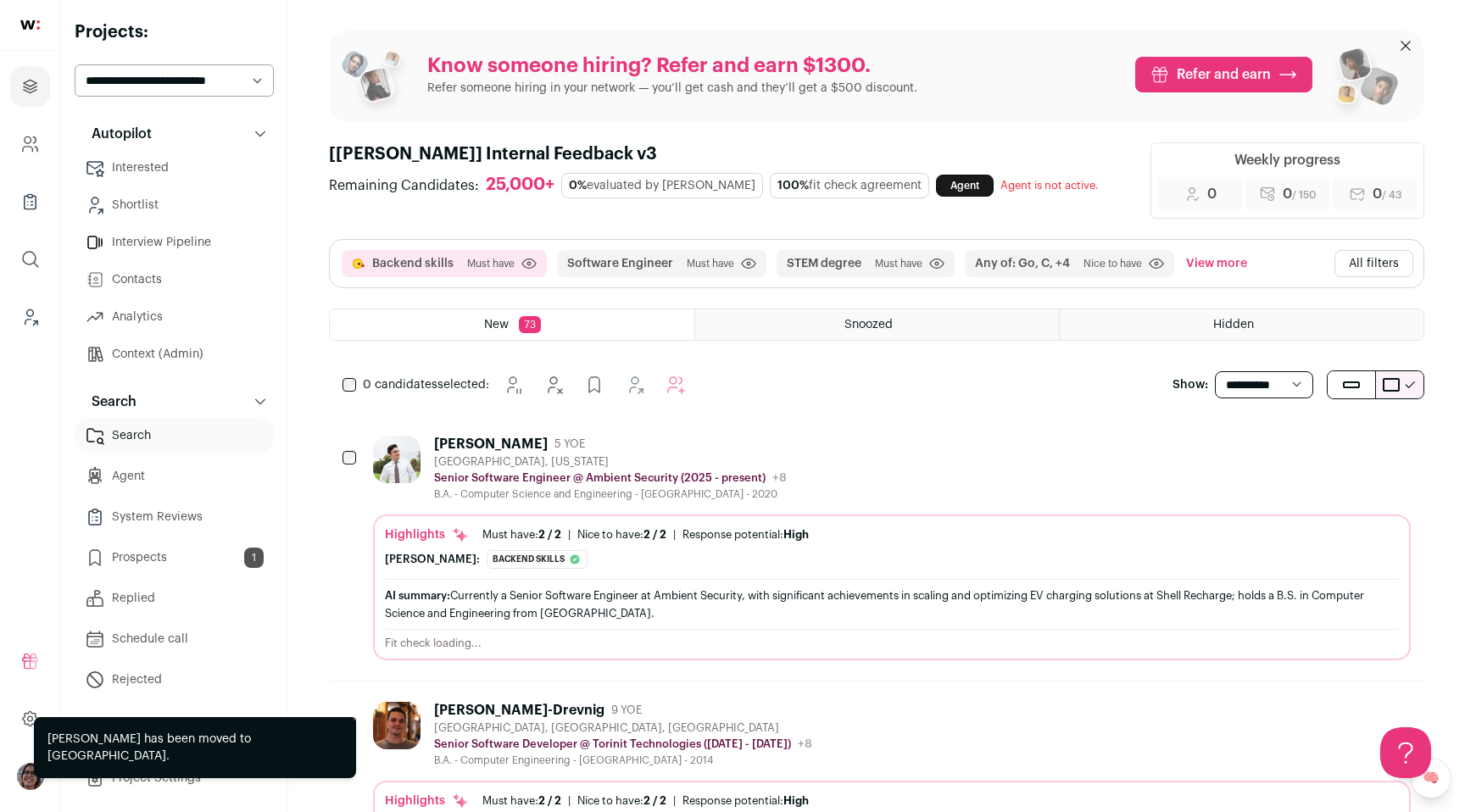
click at [1364, 450] on button "Add to Shortlist" at bounding box center [1350, 443] width 35 height 35
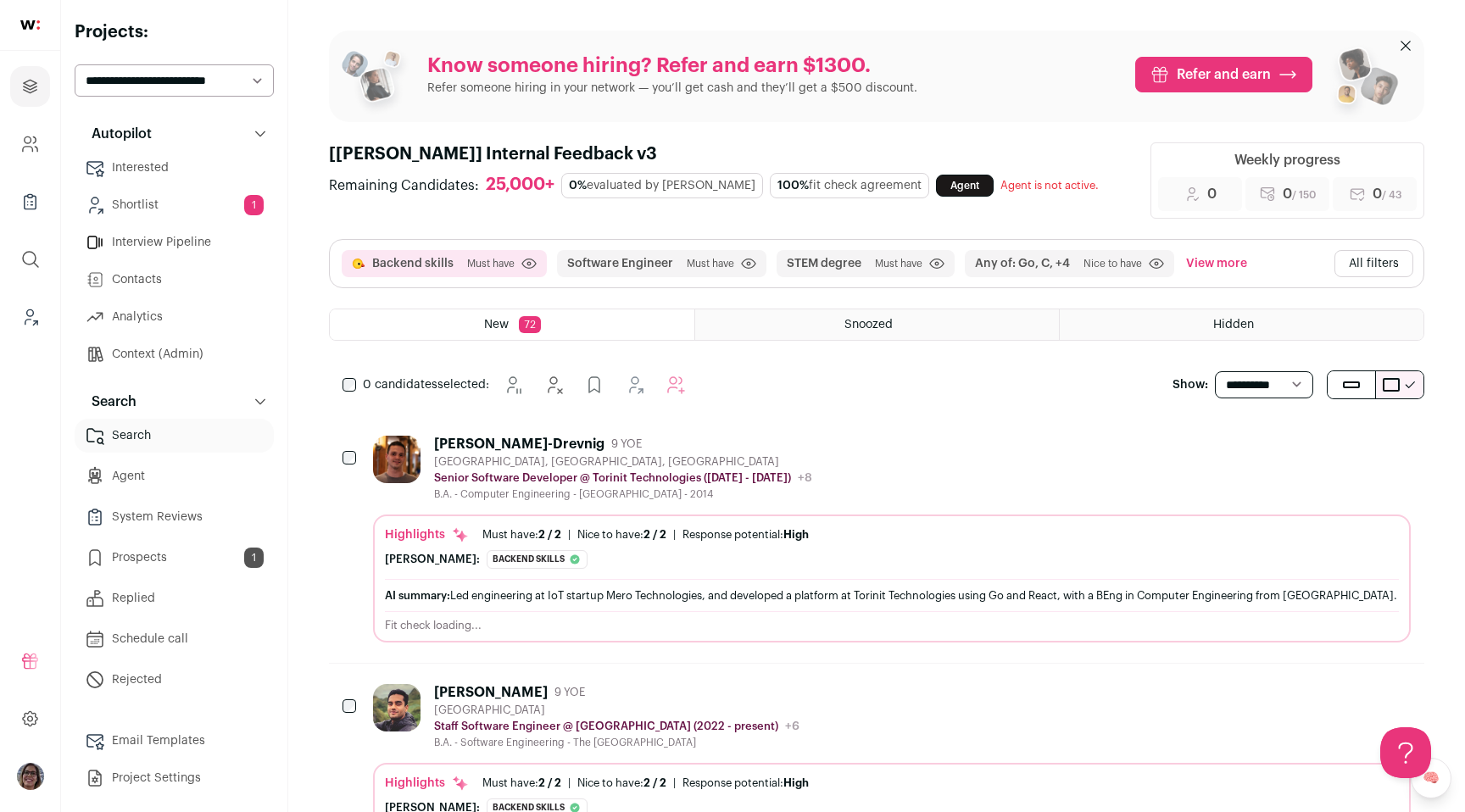
click at [1395, 442] on icon "Add to Prospects" at bounding box center [1397, 444] width 16 height 16
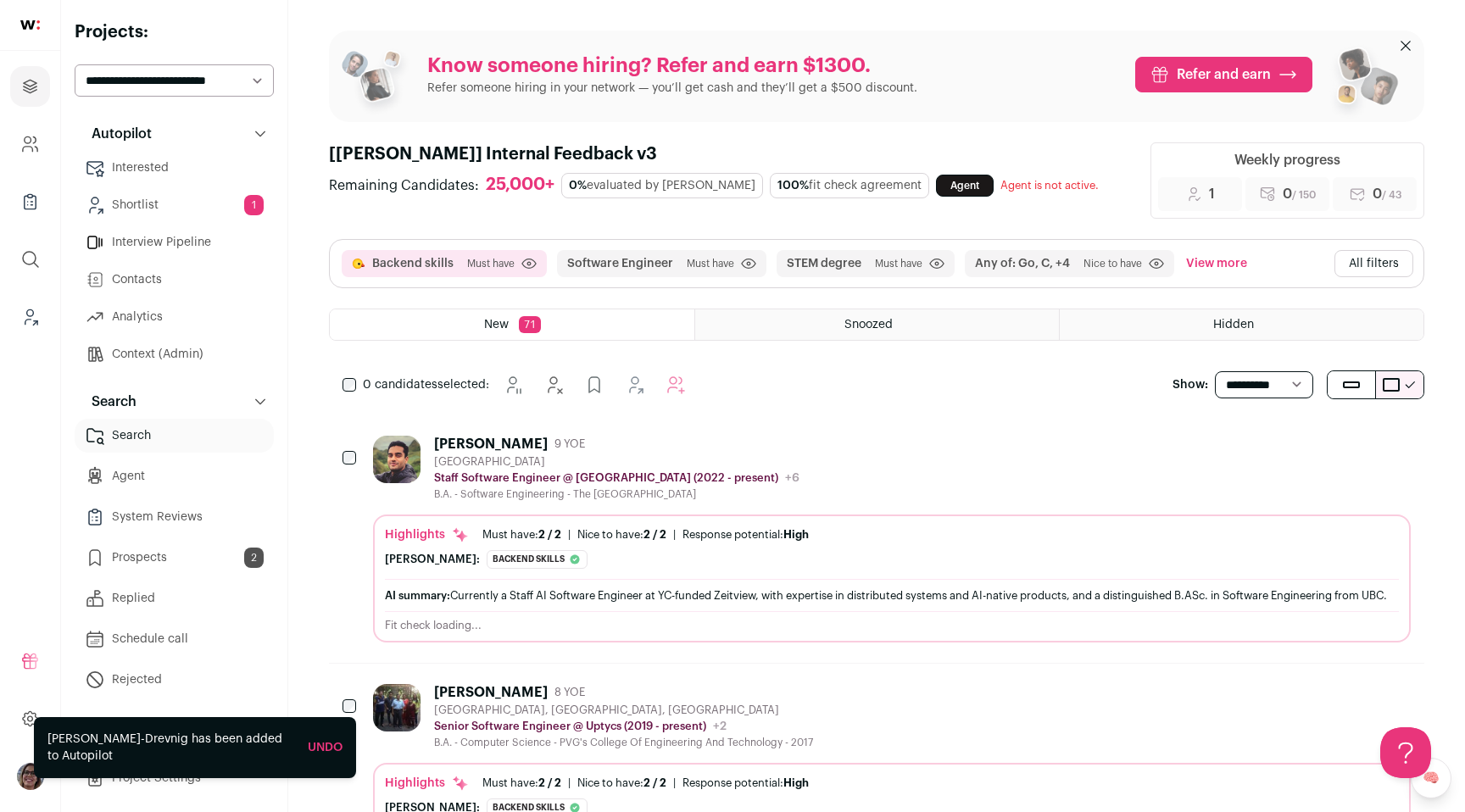
click at [178, 563] on link "Prospects 2" at bounding box center [174, 557] width 199 height 34
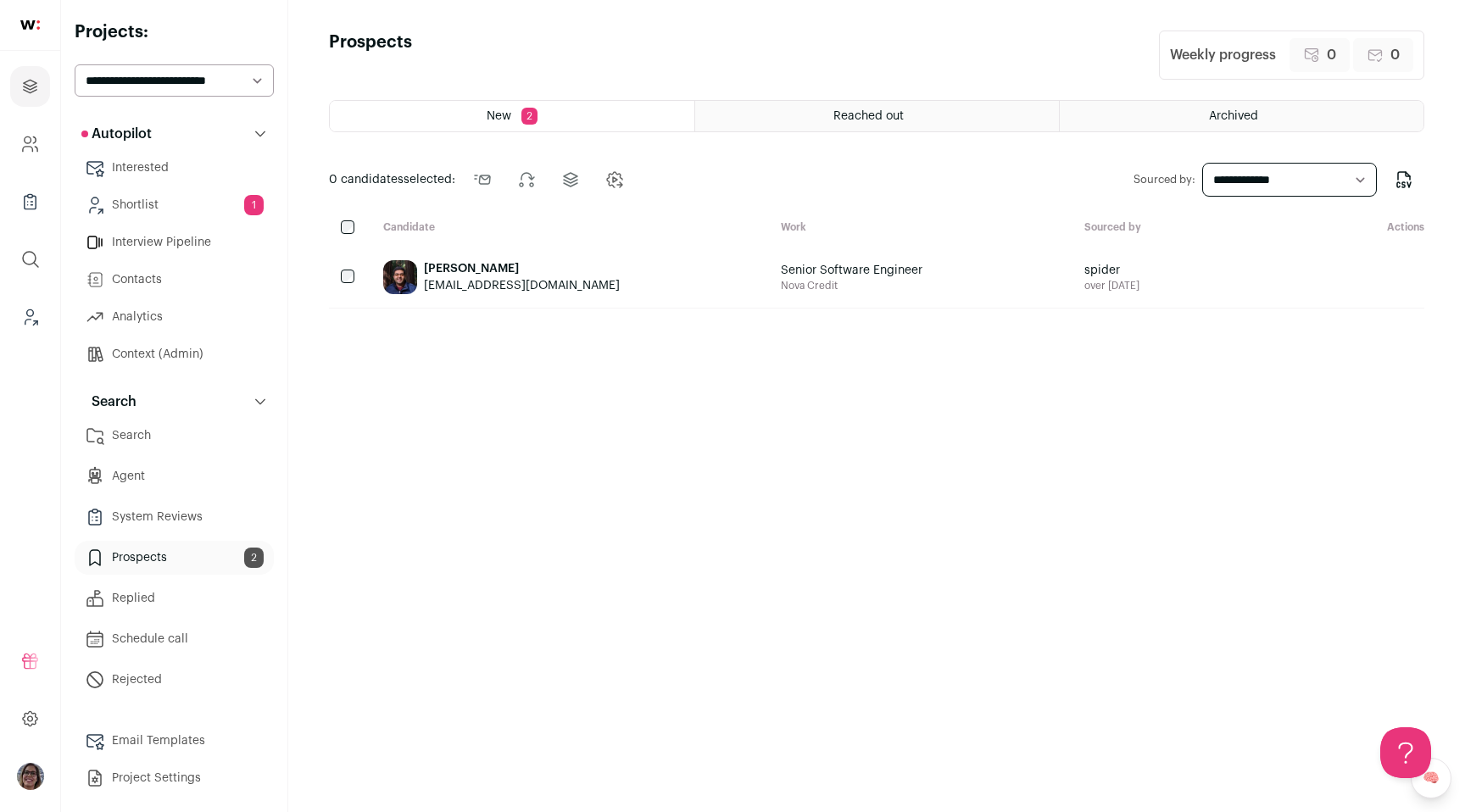
click at [836, 117] on span "Reached out" at bounding box center [868, 116] width 71 height 12
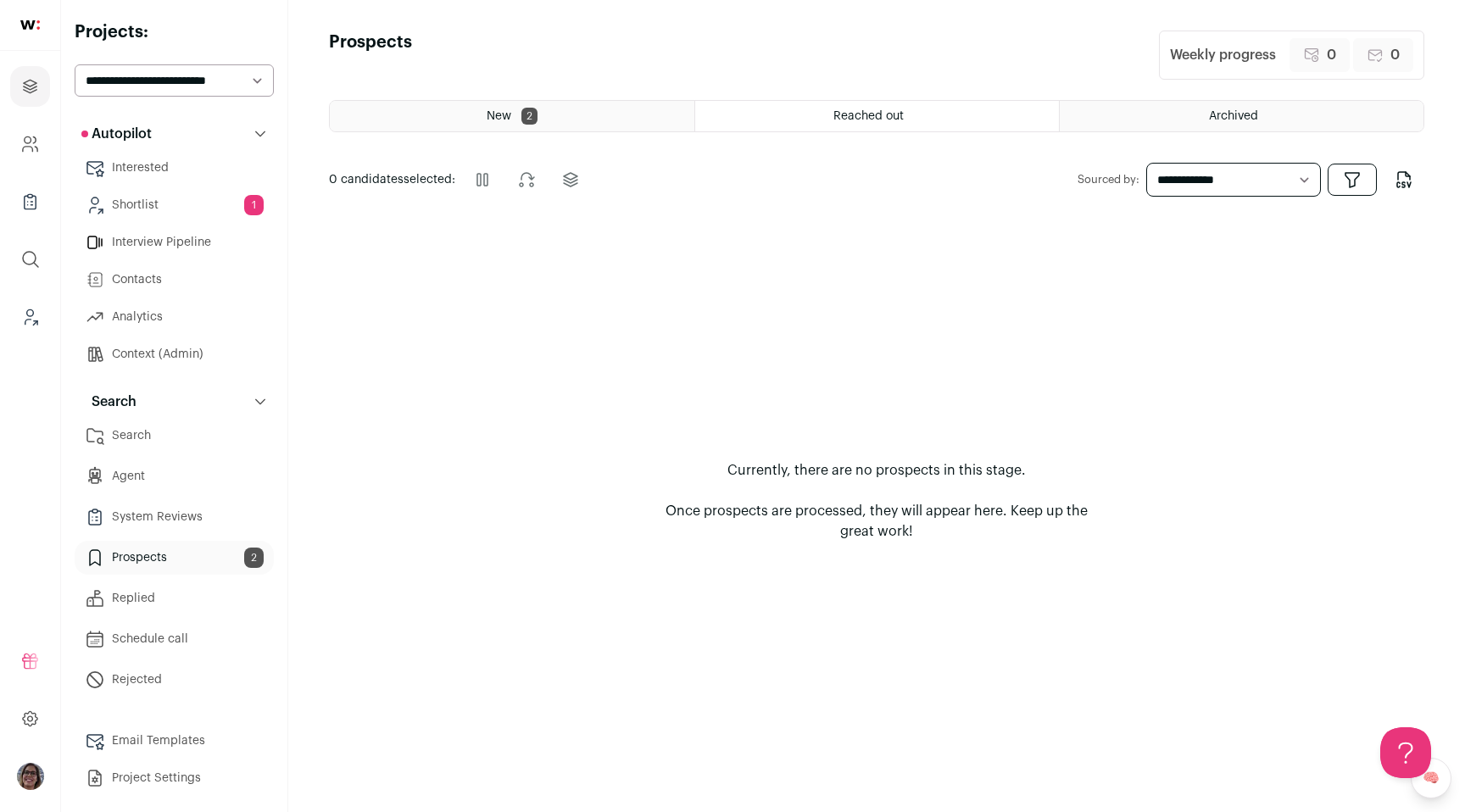
click at [1190, 117] on div "Archived" at bounding box center [1241, 116] width 363 height 30
click at [496, 129] on div "New 2" at bounding box center [512, 116] width 364 height 30
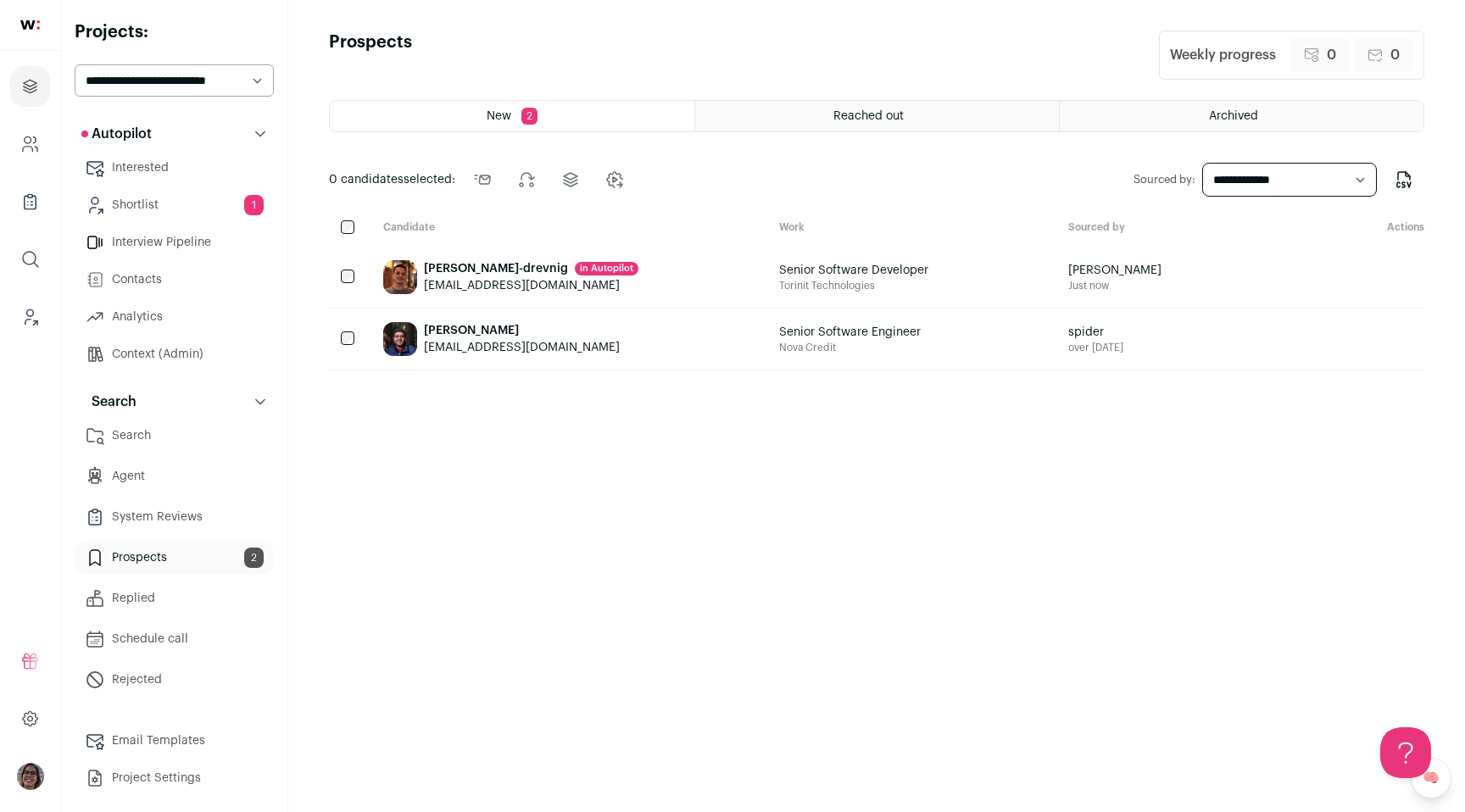
click at [579, 300] on div "Erik Berkun-drevnig in Autopilot erikb22@gmail.com" at bounding box center [567, 277] width 396 height 61
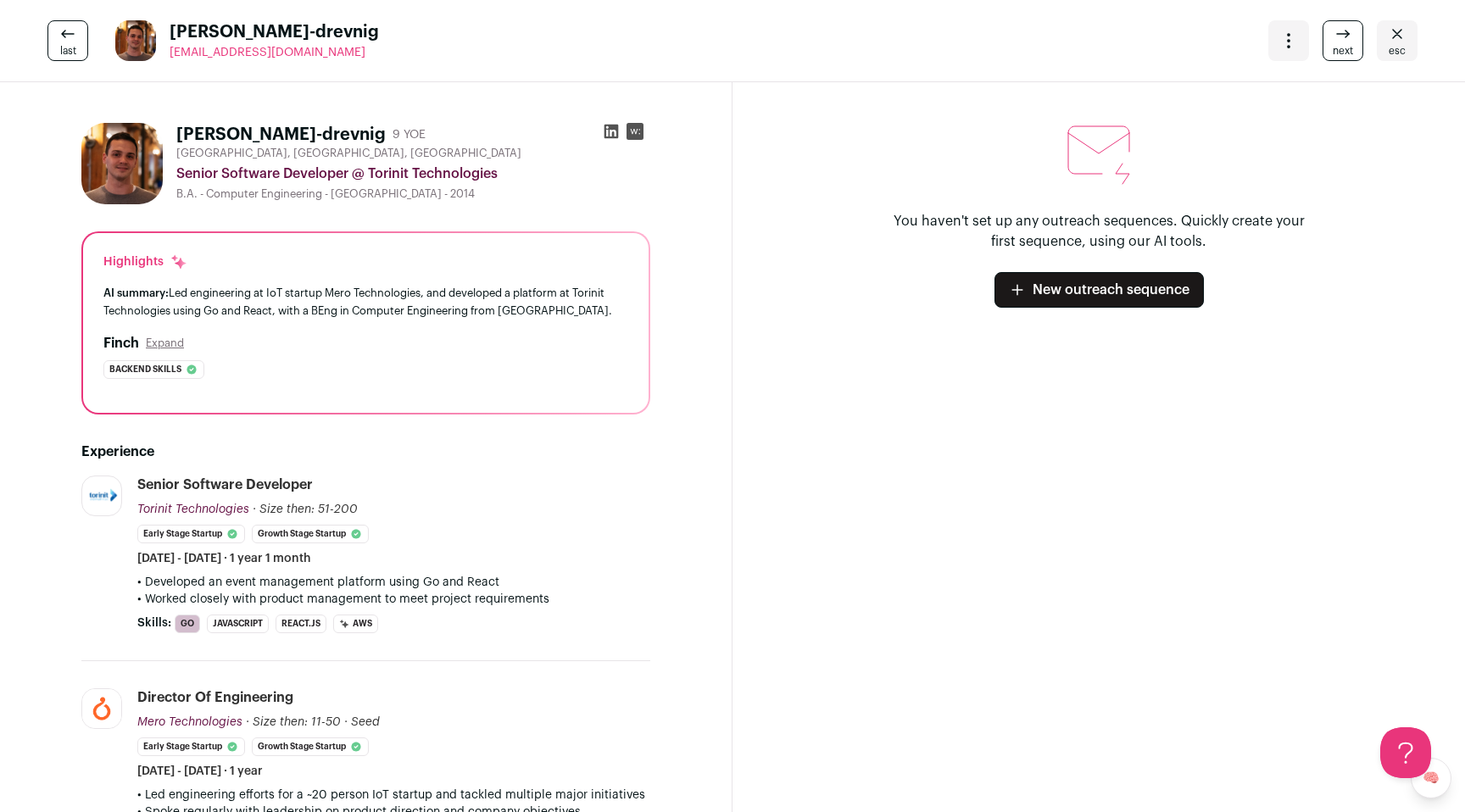
click at [1400, 57] on span "esc" at bounding box center [1398, 51] width 17 height 14
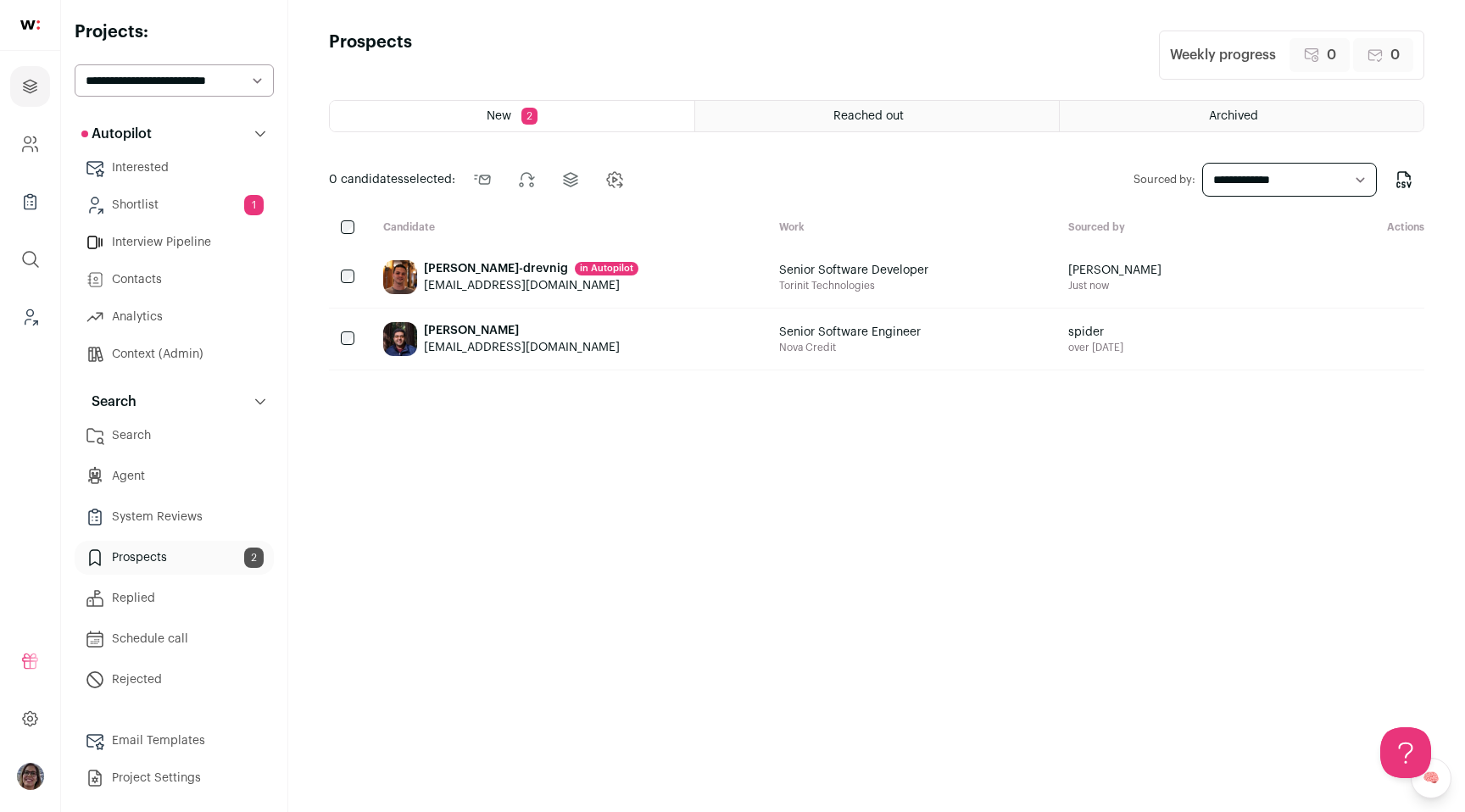
click at [205, 205] on link "Shortlist 1" at bounding box center [174, 205] width 199 height 34
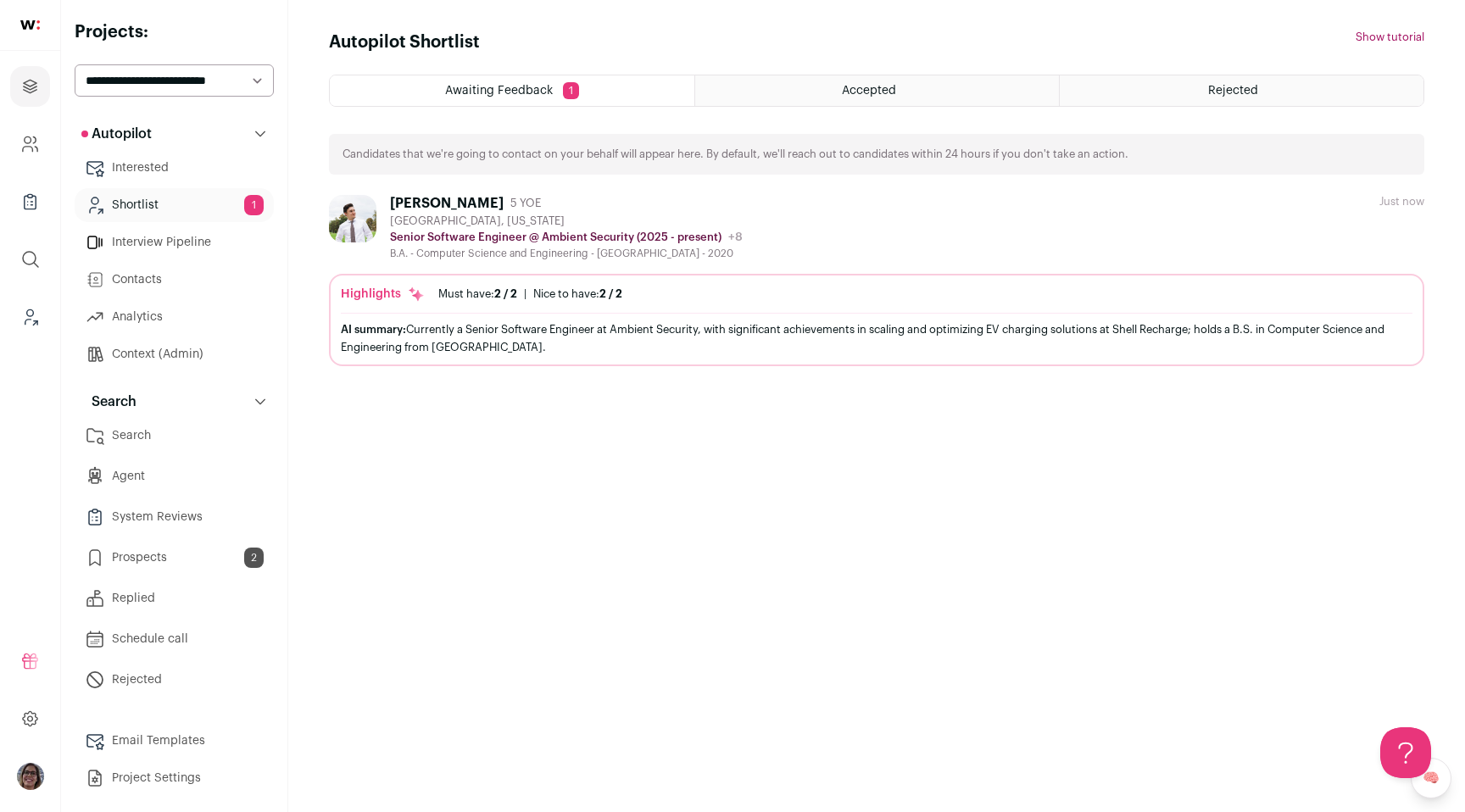
click at [167, 558] on link "Prospects 2" at bounding box center [174, 557] width 199 height 34
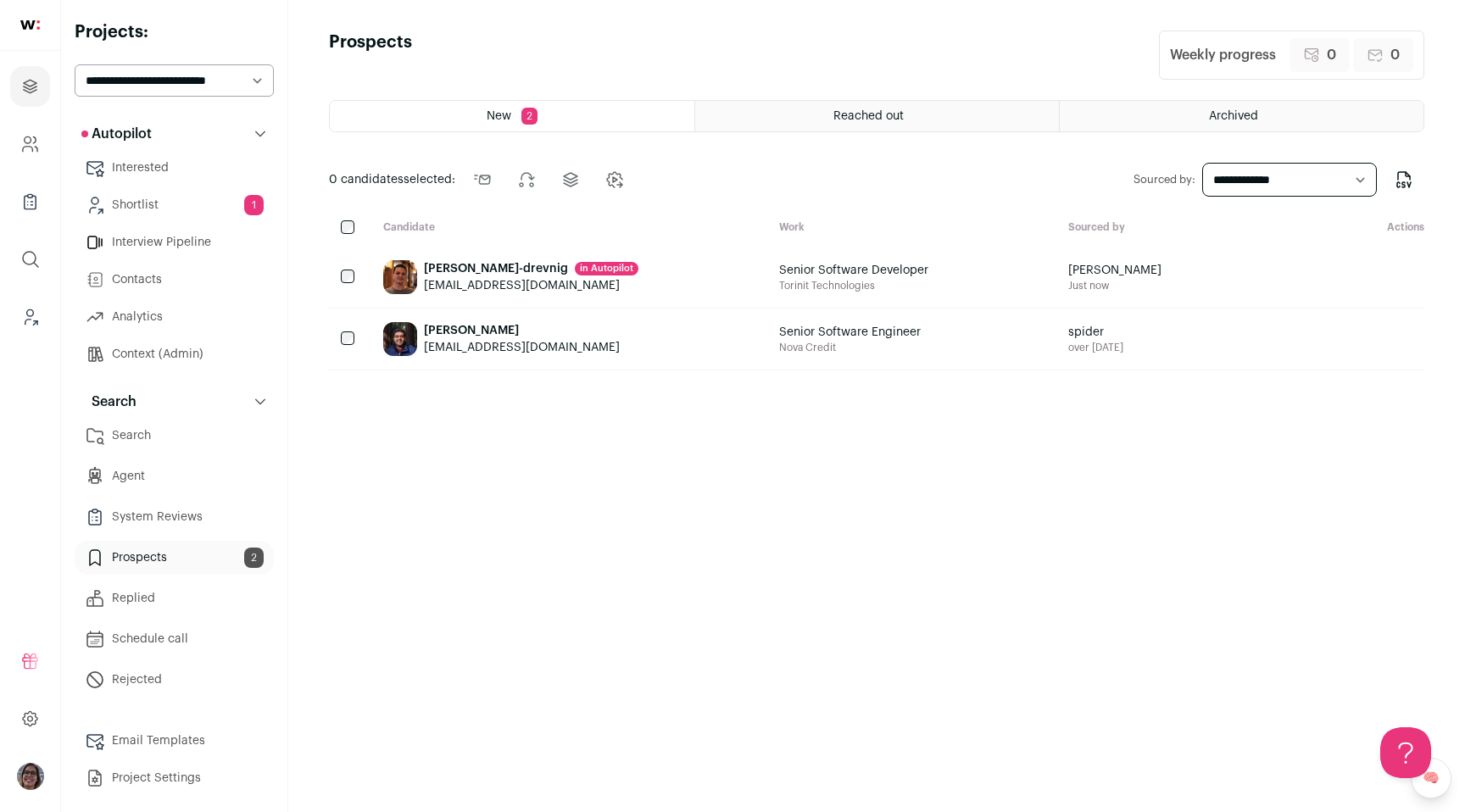
click at [154, 211] on link "Shortlist 1" at bounding box center [174, 205] width 199 height 34
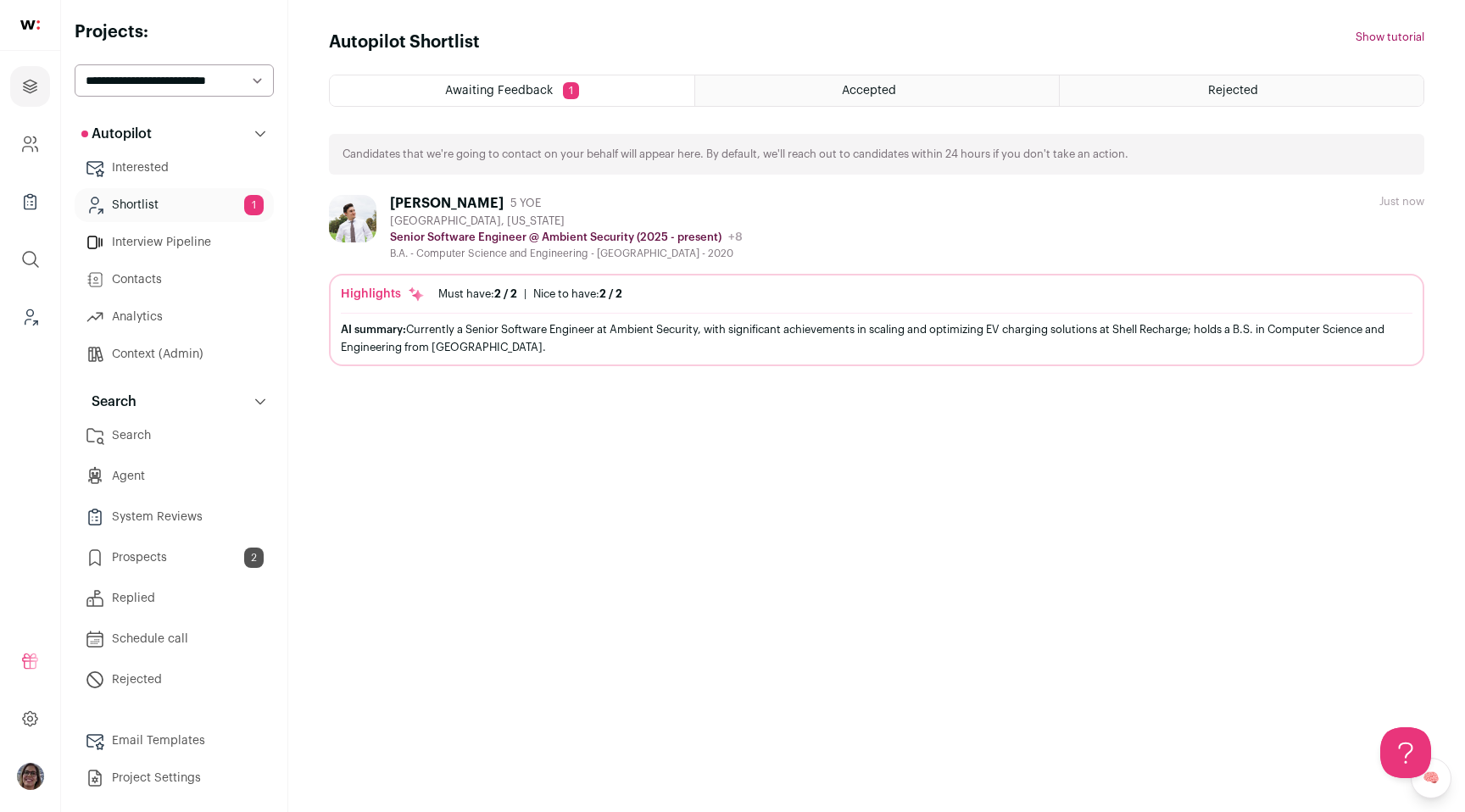
click at [157, 176] on link "Interested" at bounding box center [174, 167] width 199 height 34
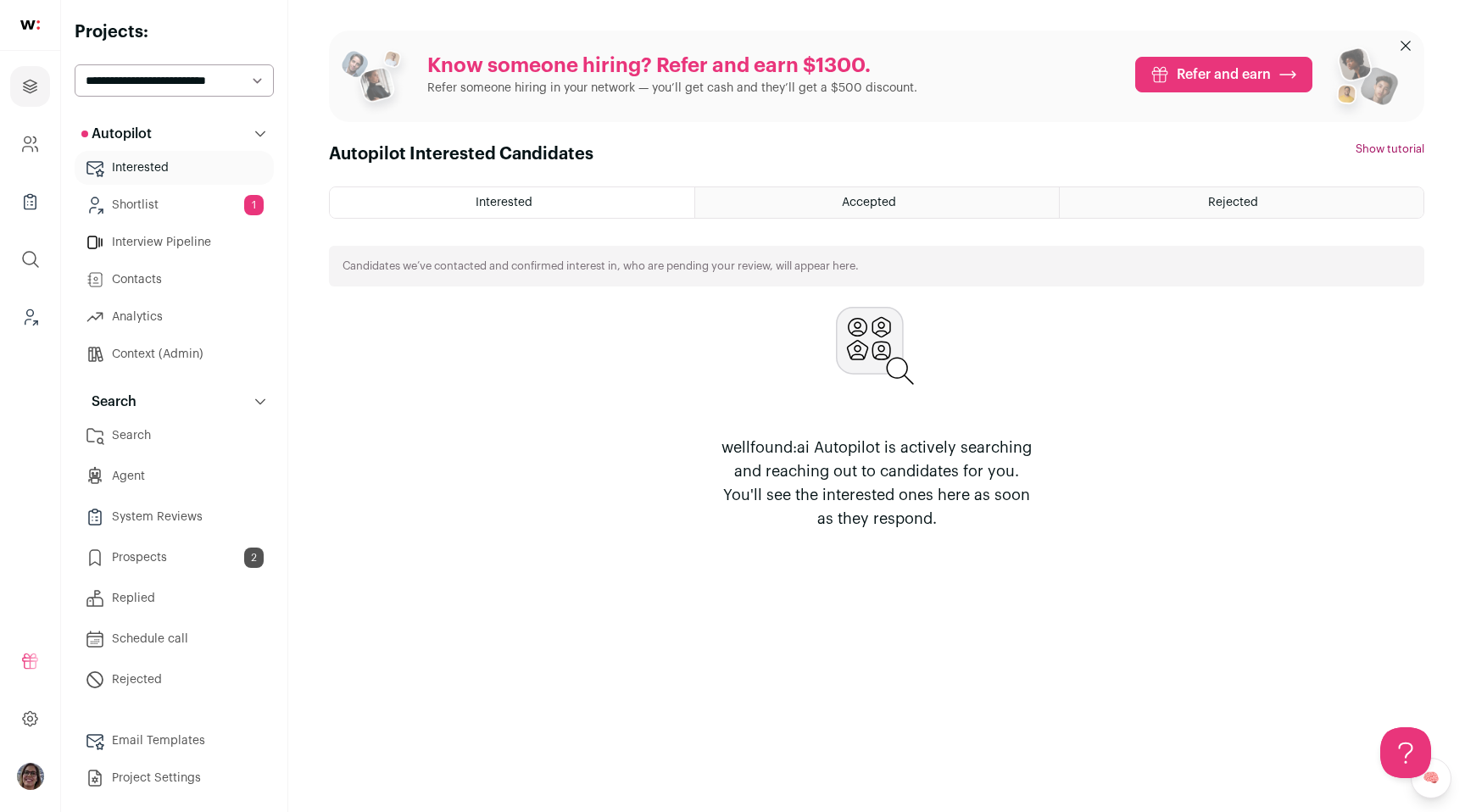
click at [161, 286] on link "Contacts" at bounding box center [174, 279] width 199 height 34
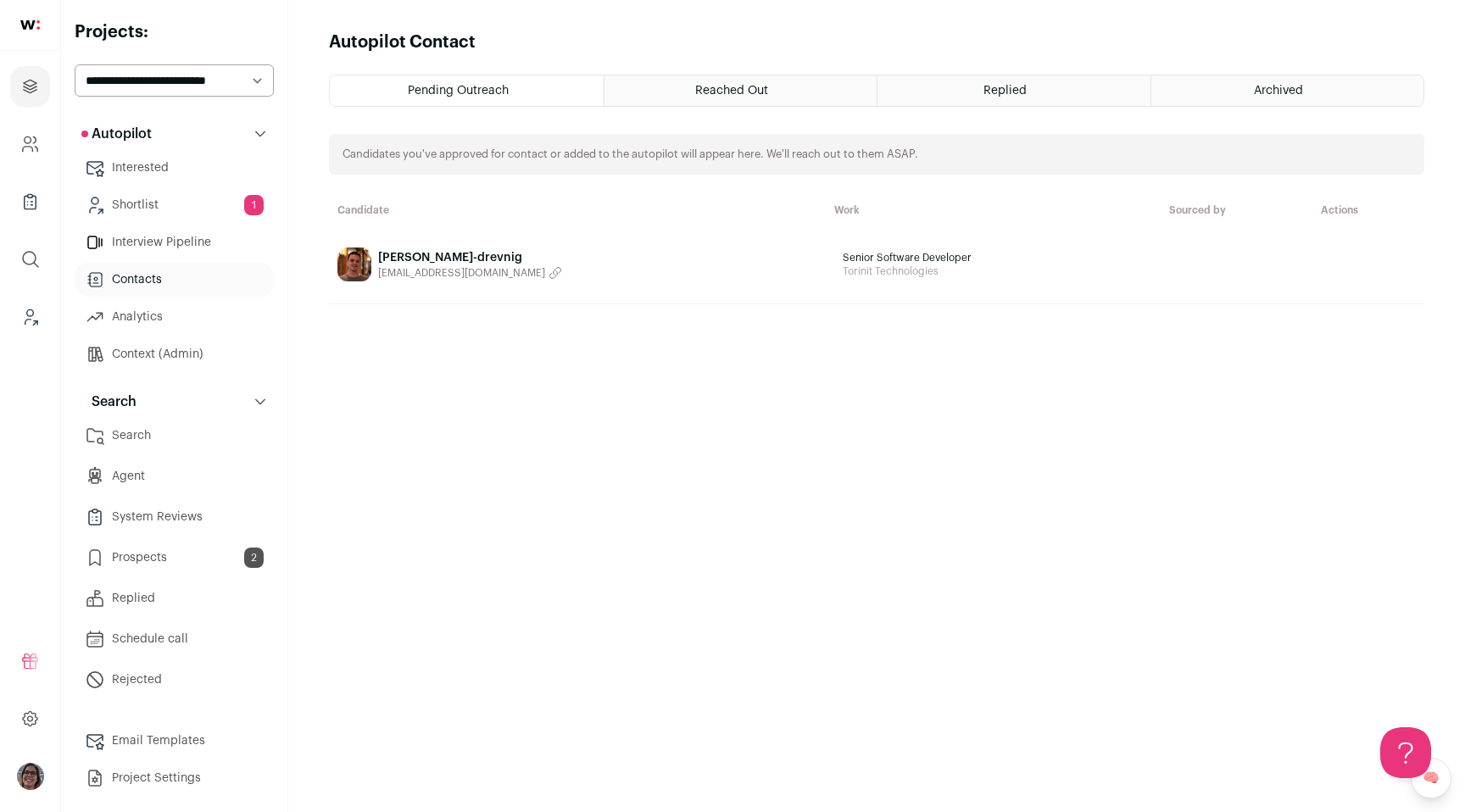
click at [1328, 272] on icon "submit" at bounding box center [1338, 265] width 21 height 21
click at [1209, 110] on div "Pending Outreach Reached Out Replied Archived Candidates you've approved for co…" at bounding box center [876, 427] width 1096 height 707
click at [1208, 102] on div "Archived" at bounding box center [1288, 90] width 273 height 30
click at [565, 249] on link "Erik Berkun-drevnig erikb22@gmail.com" at bounding box center [606, 264] width 537 height 34
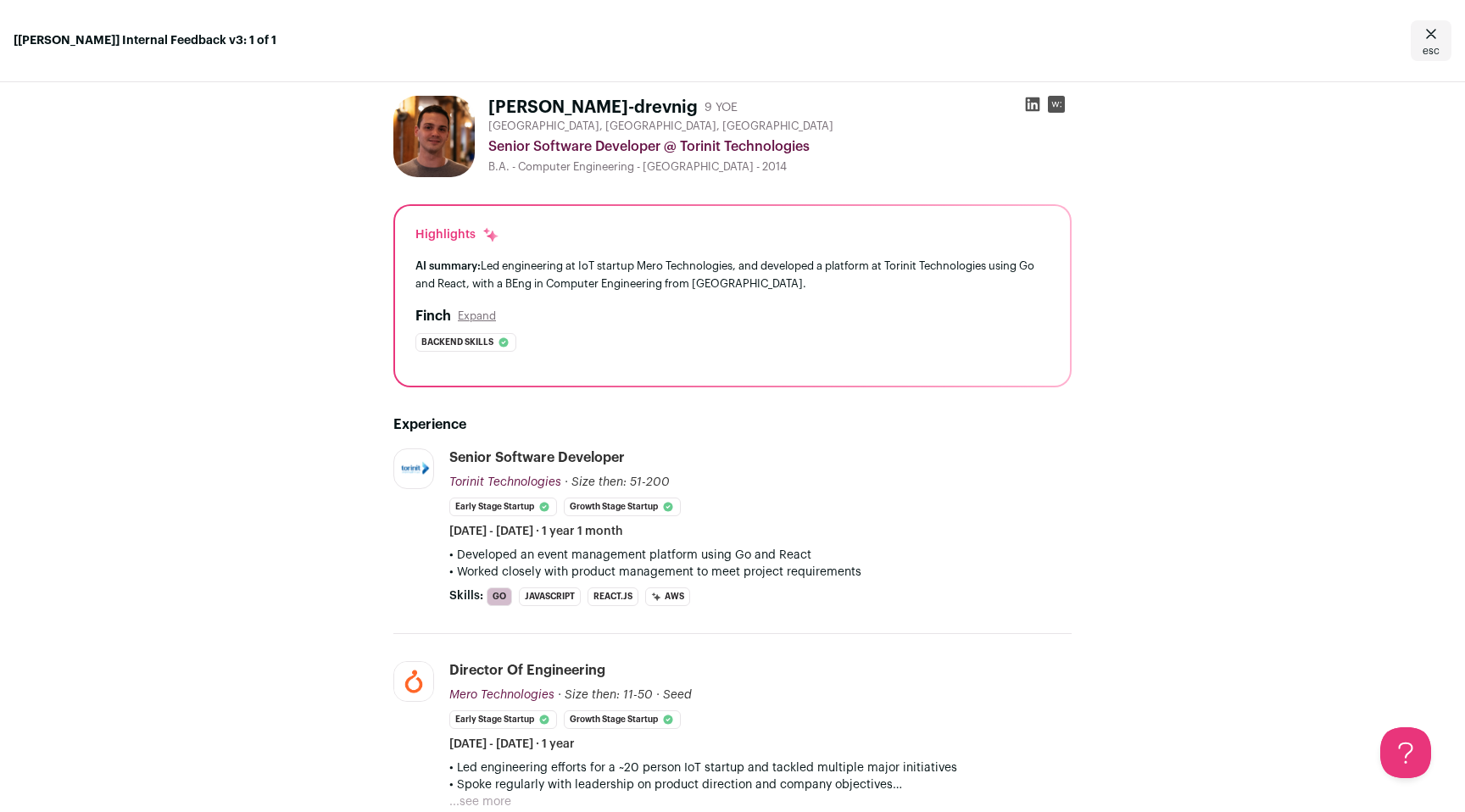
click at [1433, 43] on icon "Close" at bounding box center [1431, 35] width 21 height 21
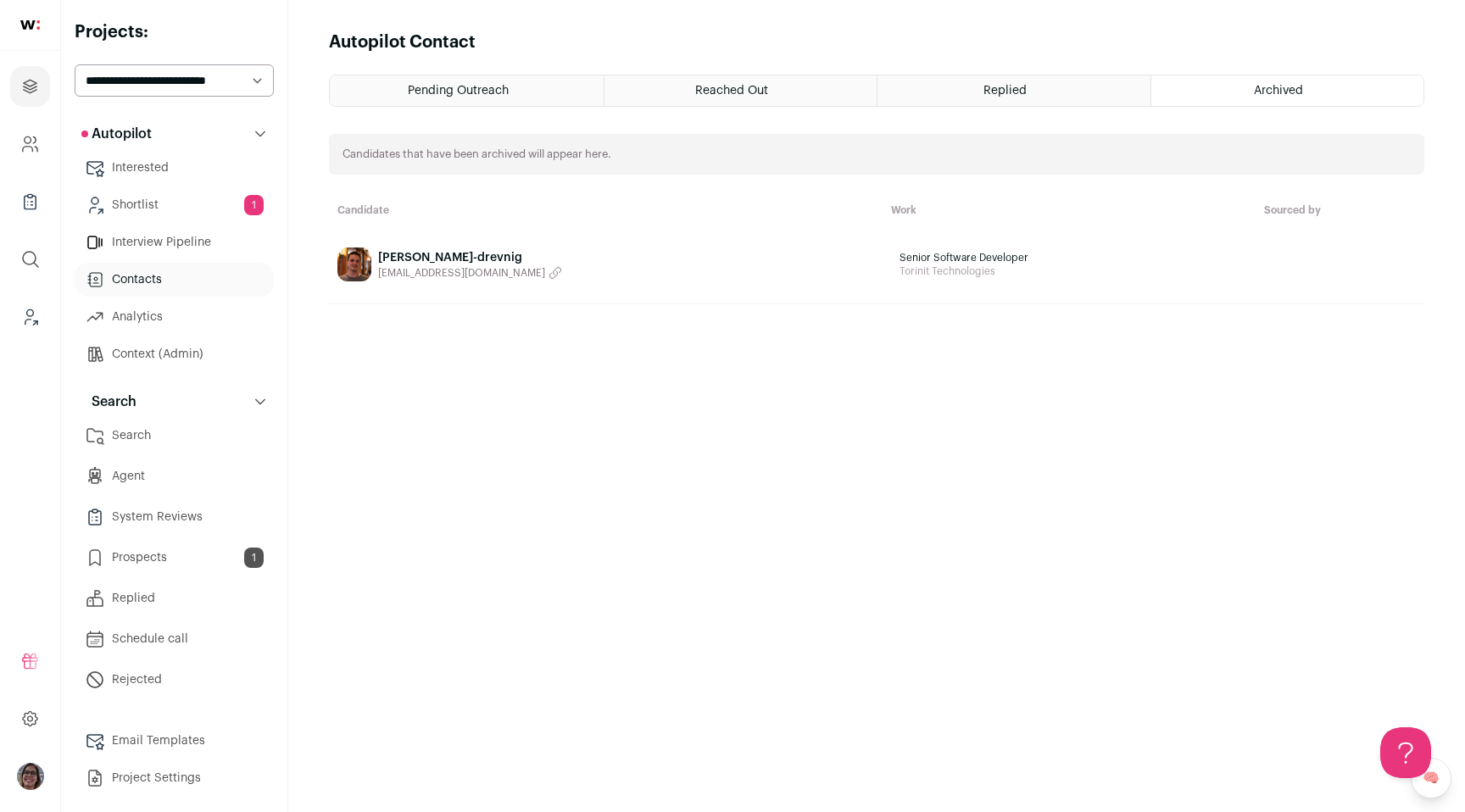
click at [165, 562] on link "Prospects 1" at bounding box center [174, 557] width 199 height 34
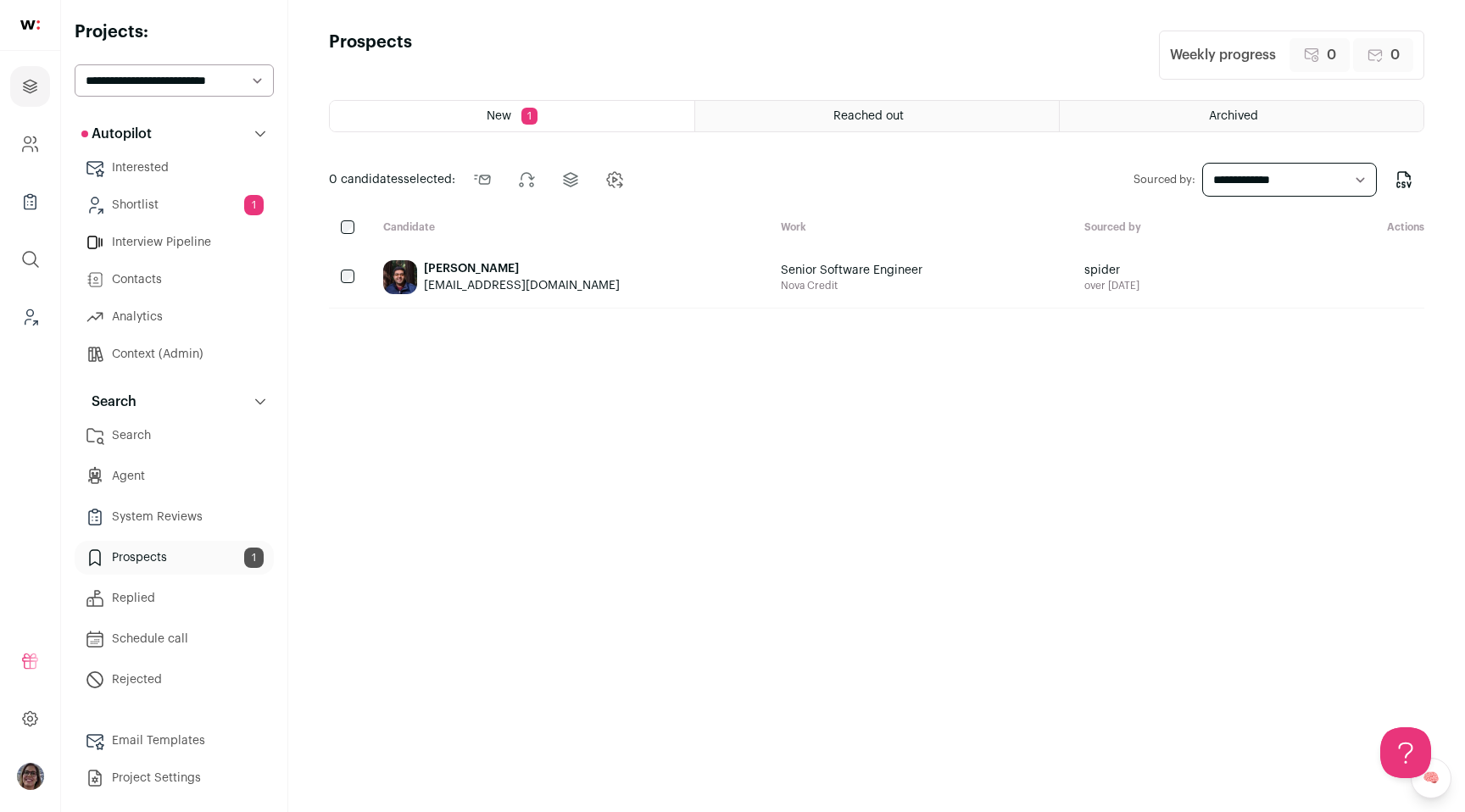
click at [219, 194] on link "Shortlist 1" at bounding box center [174, 205] width 199 height 34
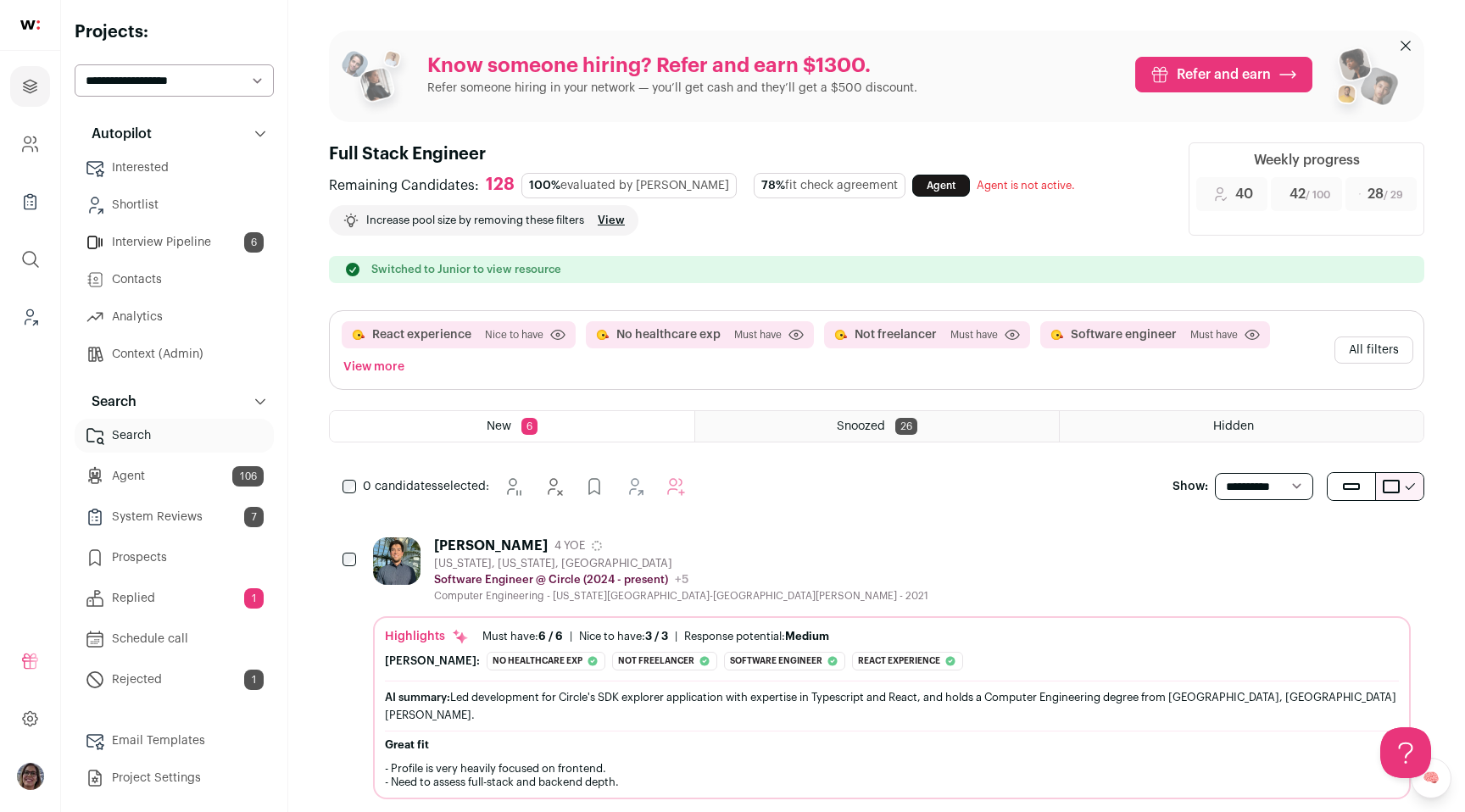
click at [186, 554] on link "Prospects" at bounding box center [174, 557] width 199 height 34
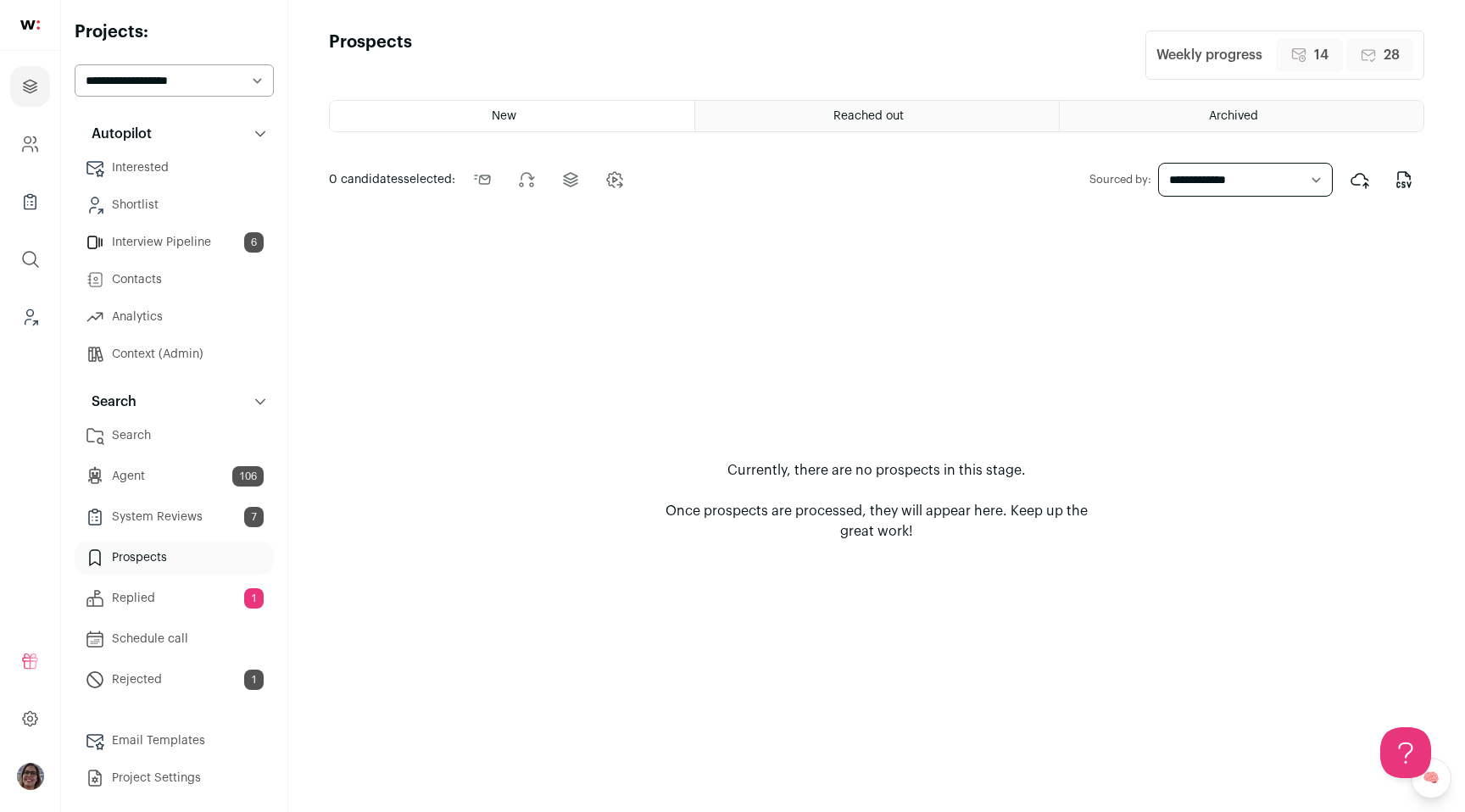
click at [860, 118] on span "Reached out" at bounding box center [868, 116] width 71 height 12
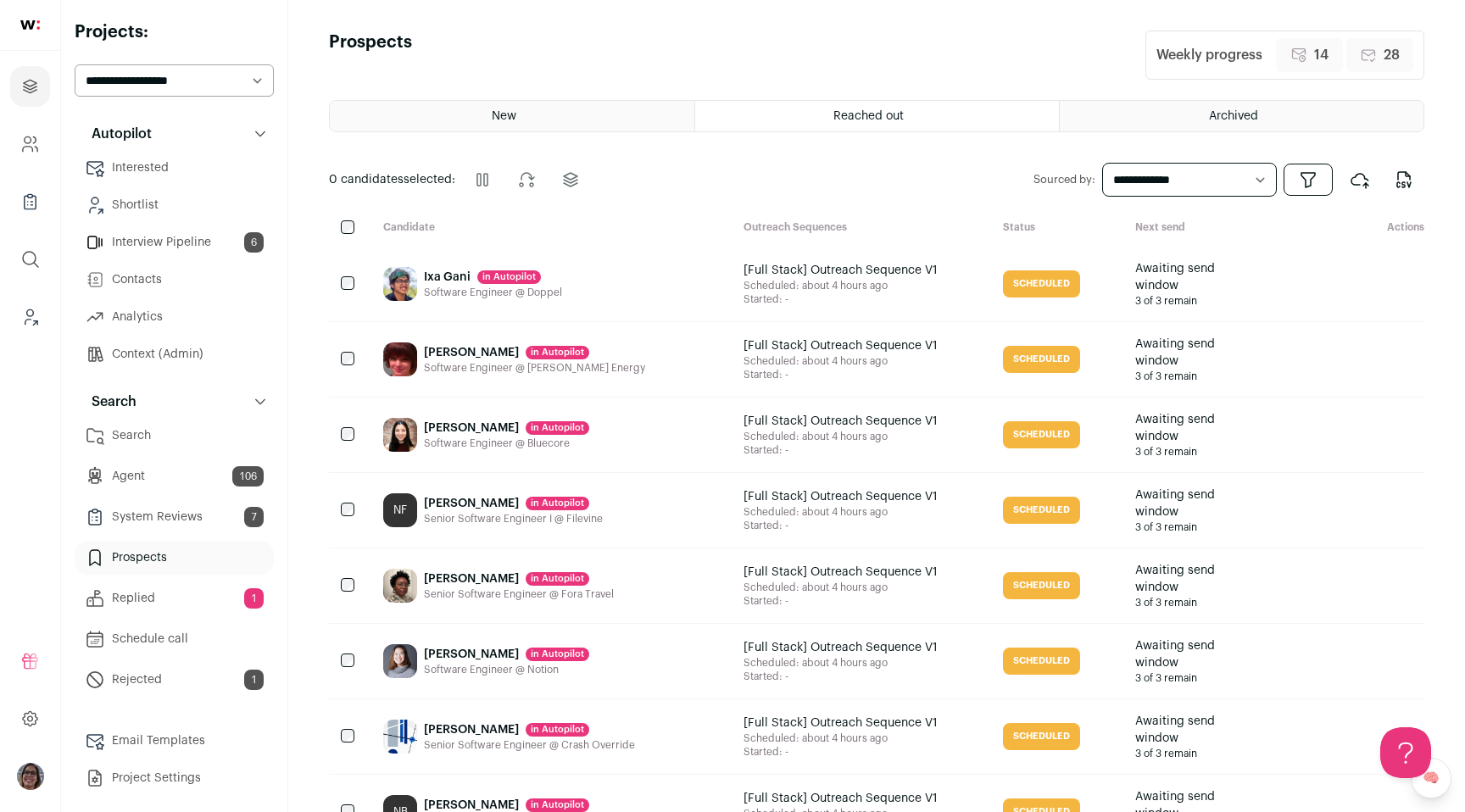
click at [1203, 114] on div "Archived" at bounding box center [1241, 116] width 363 height 30
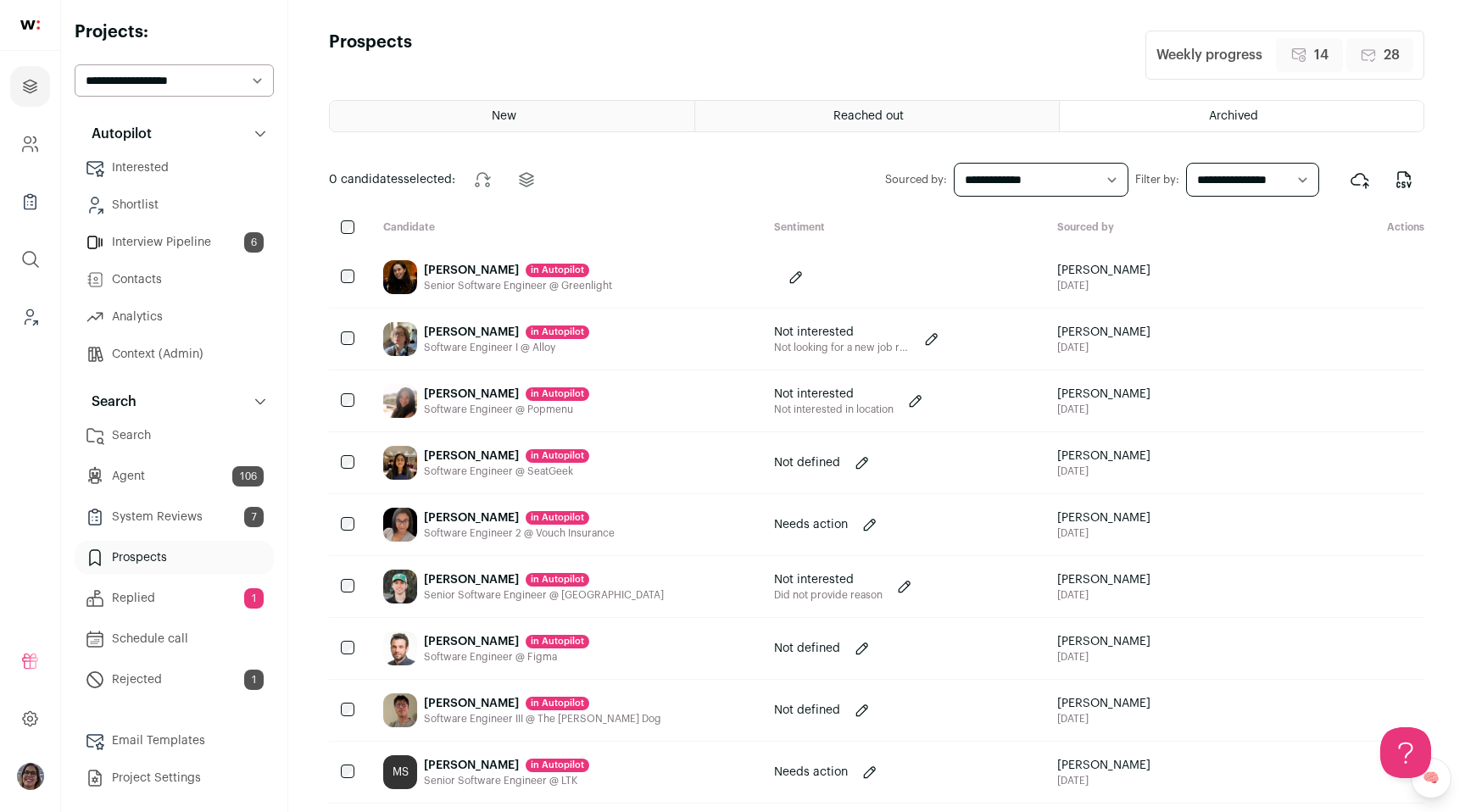
click at [570, 111] on div "New" at bounding box center [512, 116] width 364 height 30
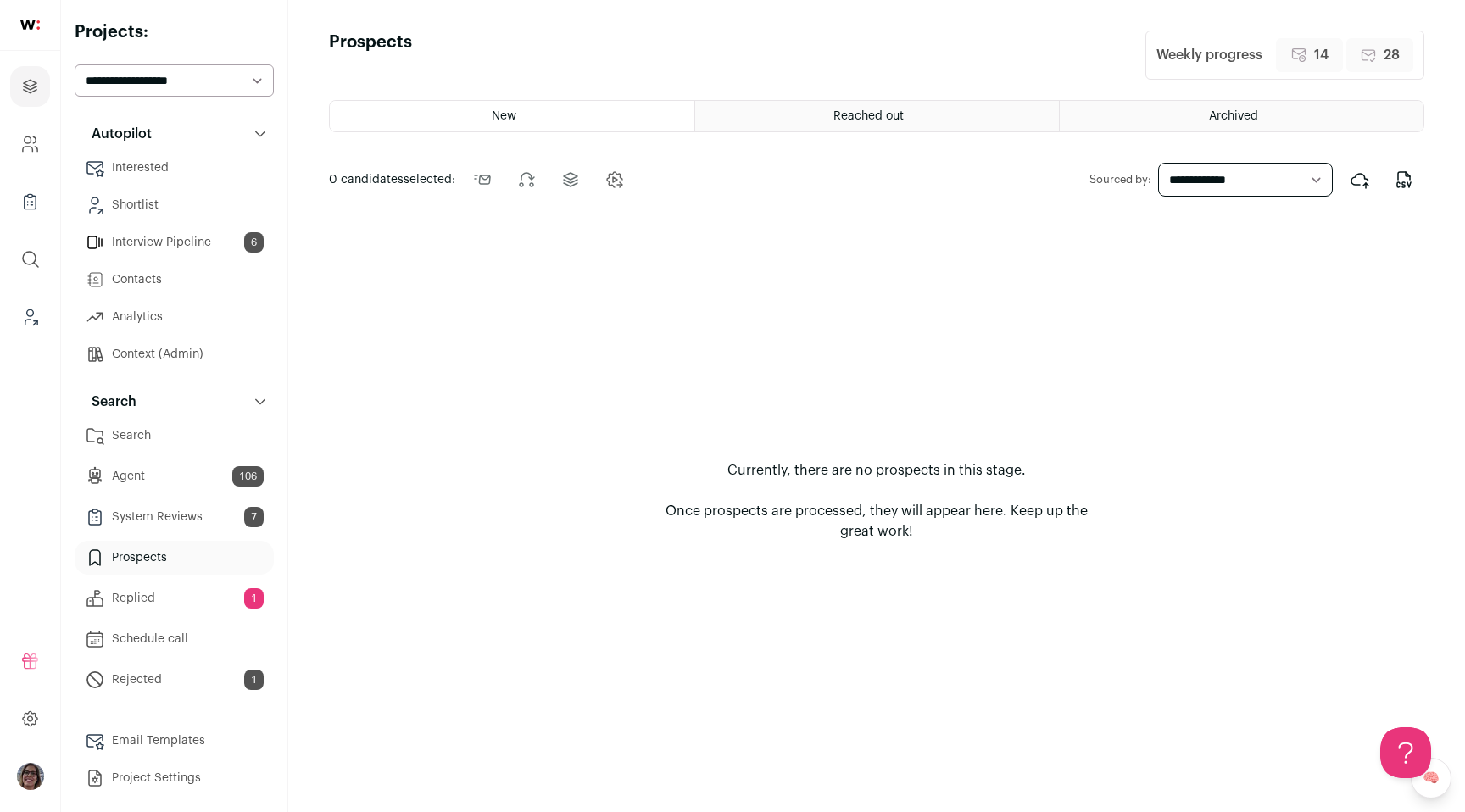
click at [855, 116] on span "Reached out" at bounding box center [868, 116] width 71 height 12
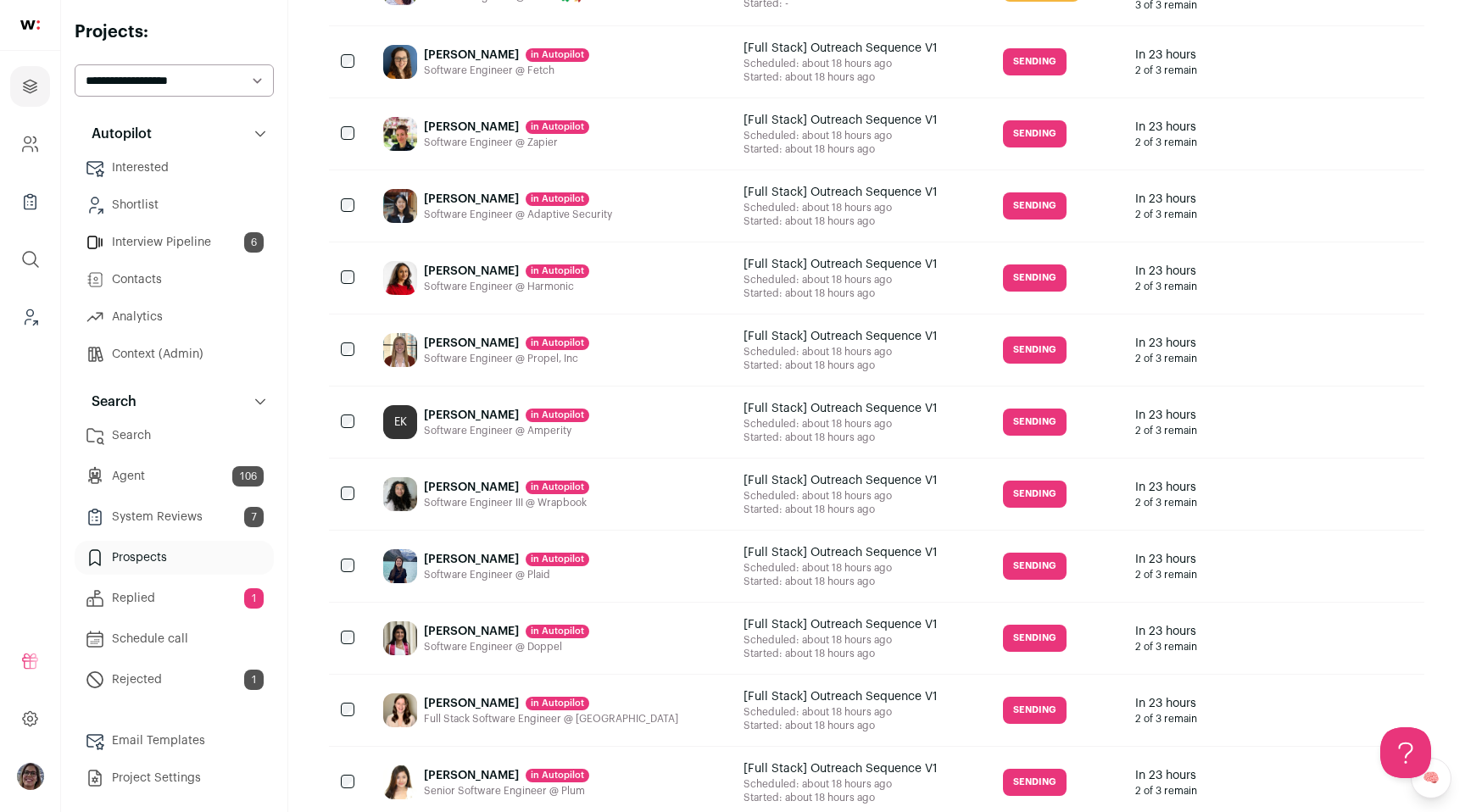
scroll to position [1368, 0]
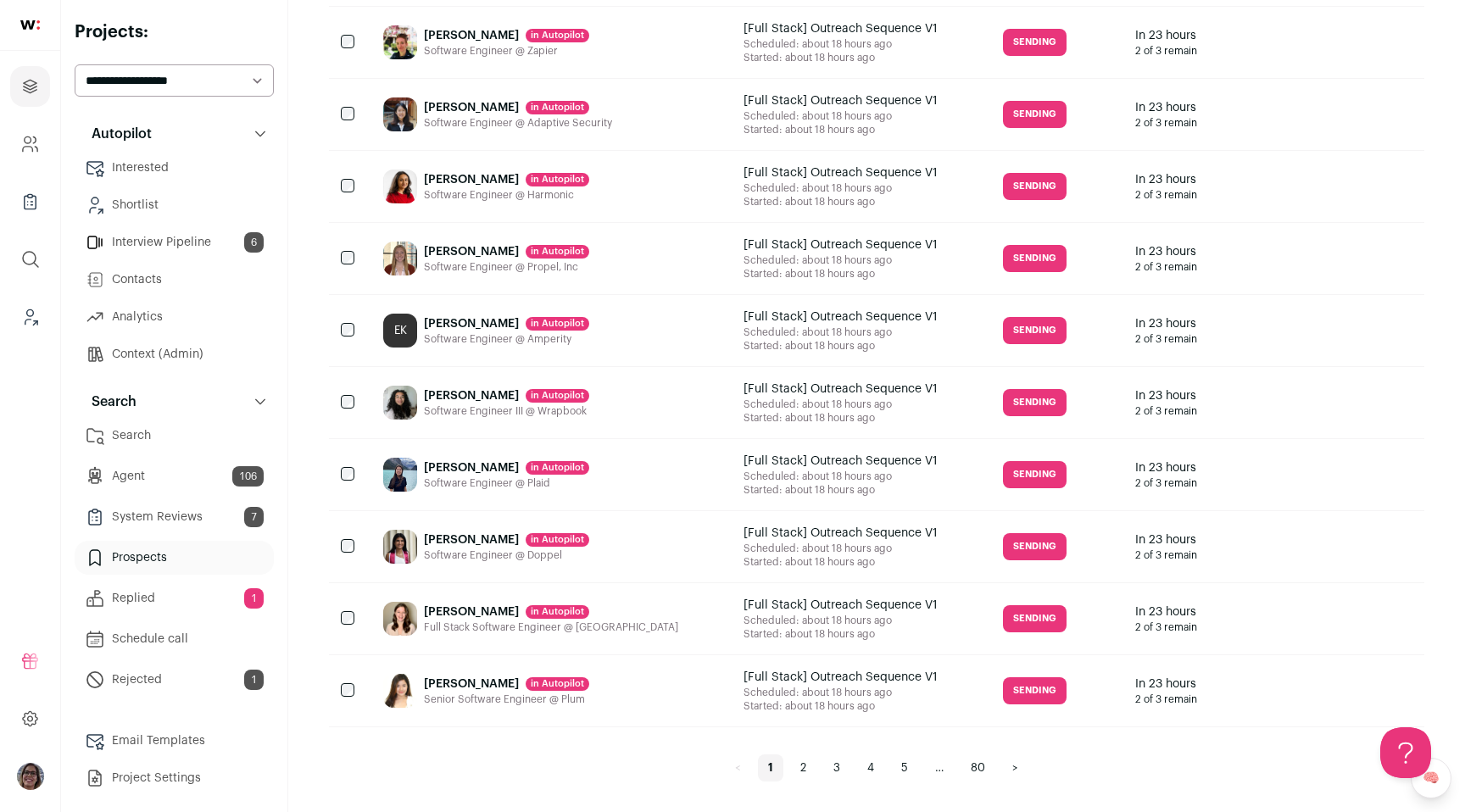
click at [800, 765] on link "2" at bounding box center [803, 767] width 26 height 27
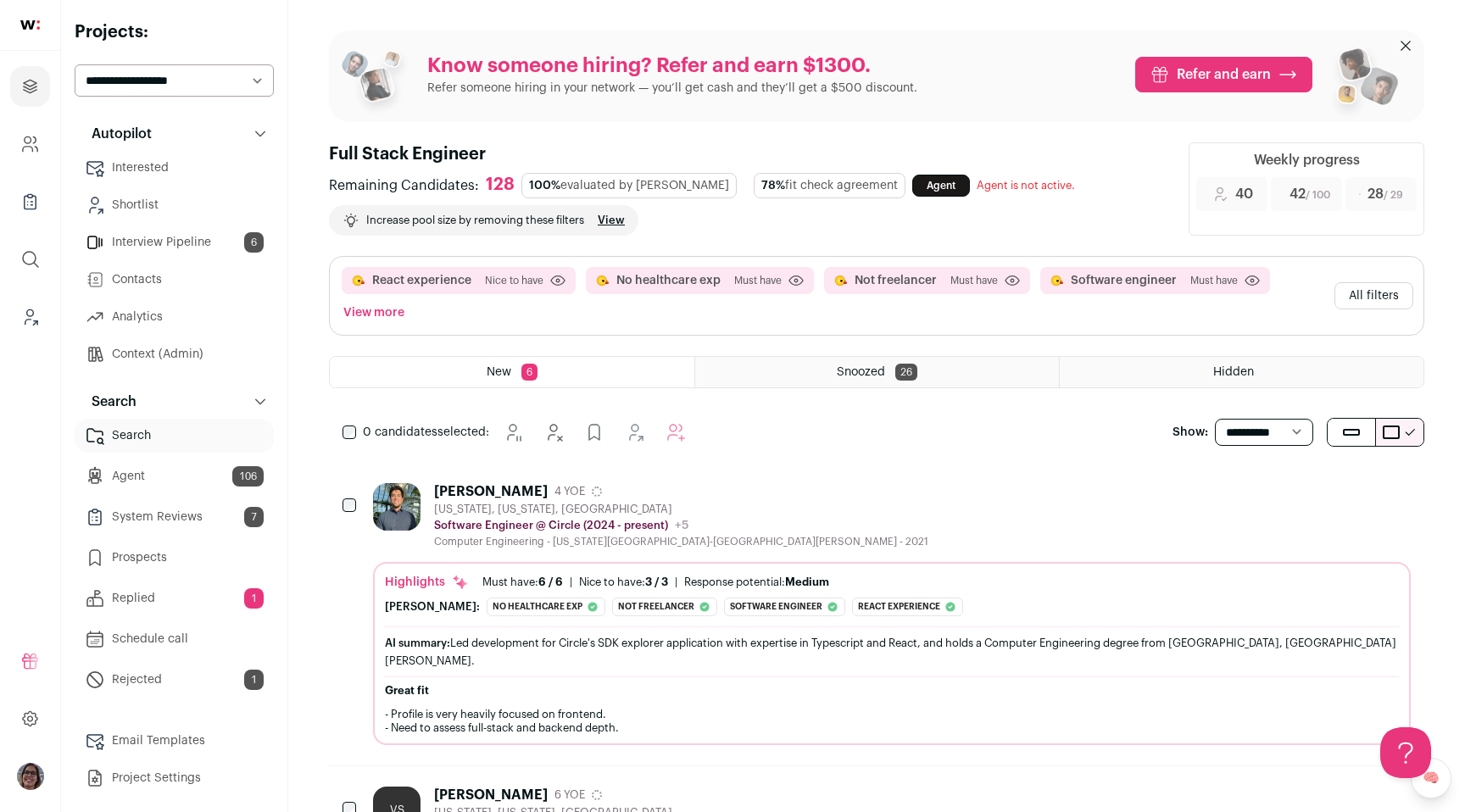
click at [856, 375] on span "Snoozed" at bounding box center [861, 372] width 48 height 12
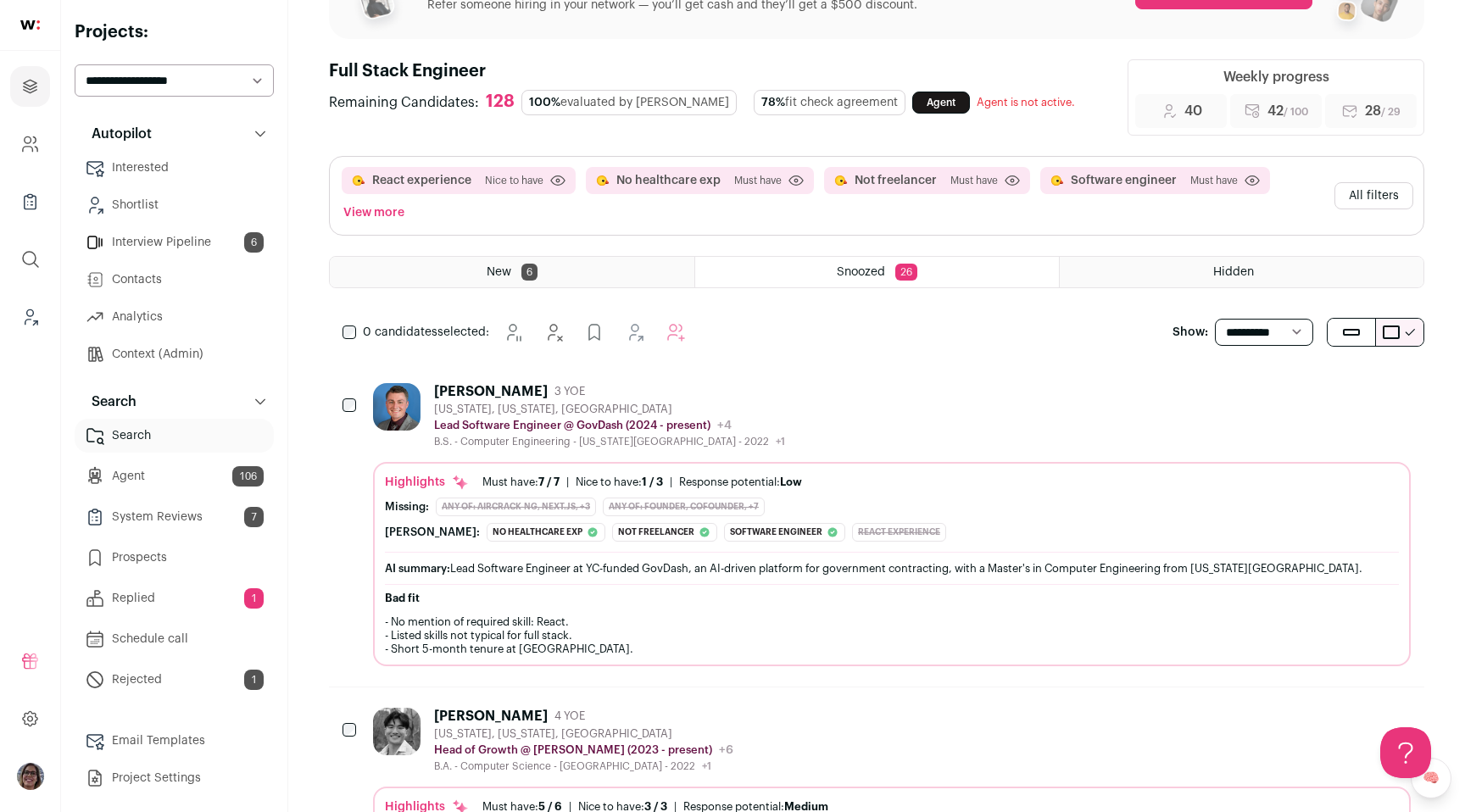
scroll to position [82, 0]
click at [654, 277] on div "New 6" at bounding box center [512, 273] width 364 height 30
